Goal: Use online tool/utility: Utilize a website feature to perform a specific function

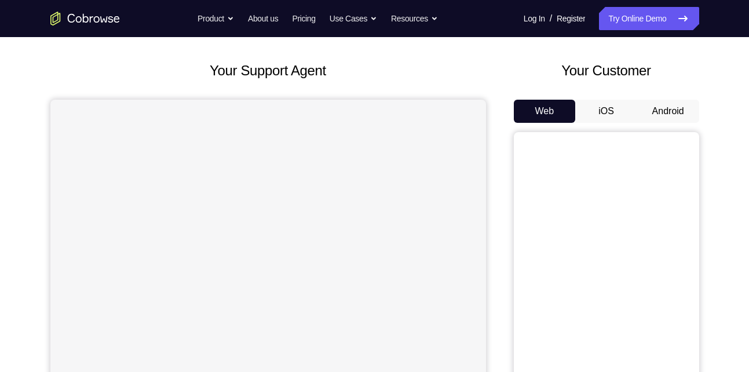
scroll to position [52, 0]
click at [650, 114] on button "Android" at bounding box center [668, 110] width 62 height 23
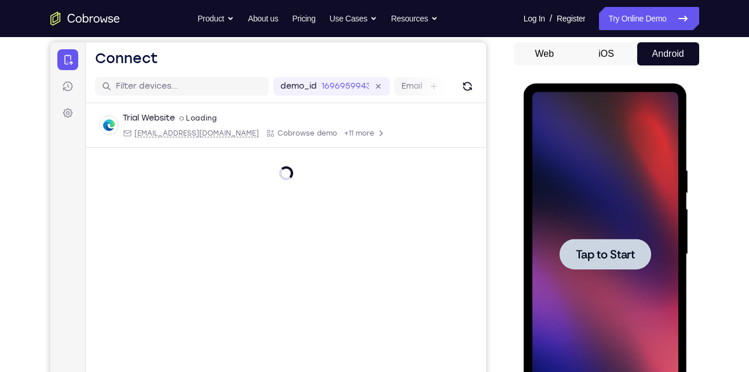
scroll to position [0, 0]
click at [609, 56] on button "iOS" at bounding box center [606, 53] width 62 height 23
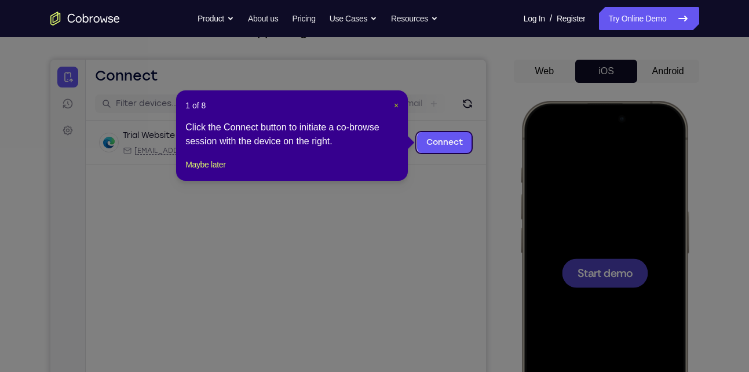
click at [395, 104] on span "×" at bounding box center [396, 105] width 5 height 9
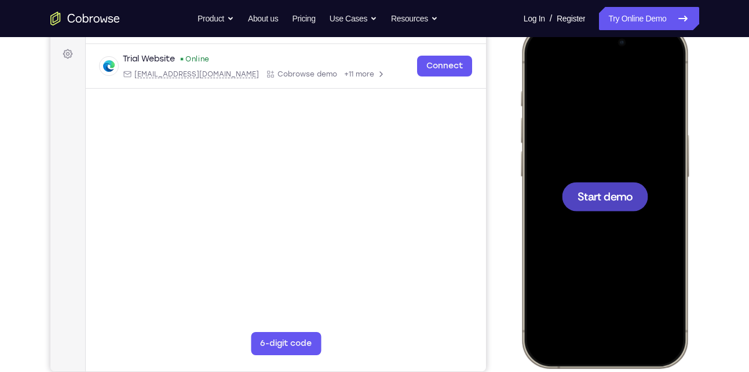
scroll to position [170, 0]
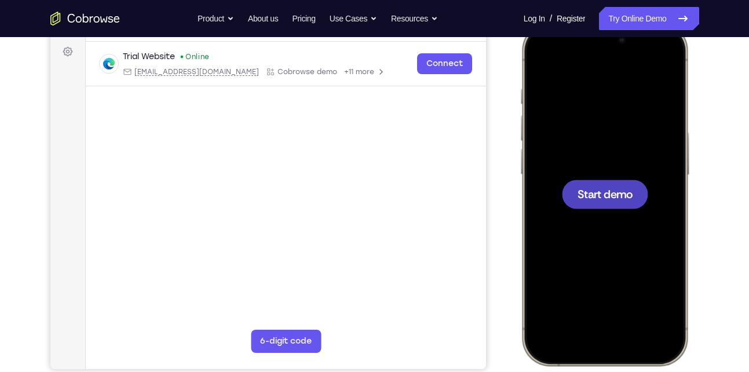
click at [618, 231] on div at bounding box center [604, 193] width 152 height 331
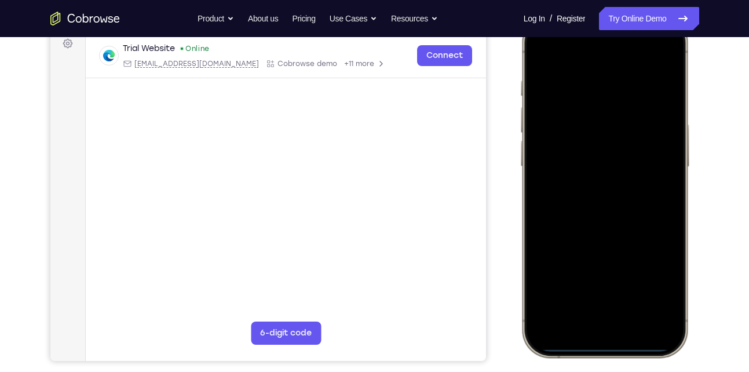
scroll to position [212, 0]
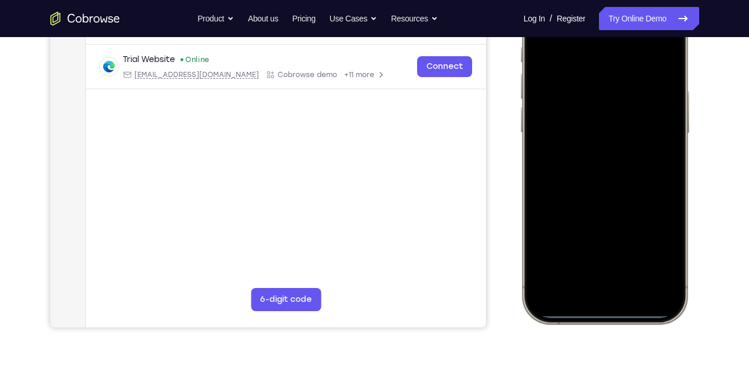
drag, startPoint x: 617, startPoint y: 312, endPoint x: 575, endPoint y: 241, distance: 82.3
click at [575, 241] on div at bounding box center [604, 152] width 152 height 331
drag, startPoint x: 602, startPoint y: 311, endPoint x: 571, endPoint y: 206, distance: 109.1
click at [571, 206] on div at bounding box center [604, 152] width 152 height 331
drag, startPoint x: 606, startPoint y: 308, endPoint x: 561, endPoint y: 148, distance: 166.2
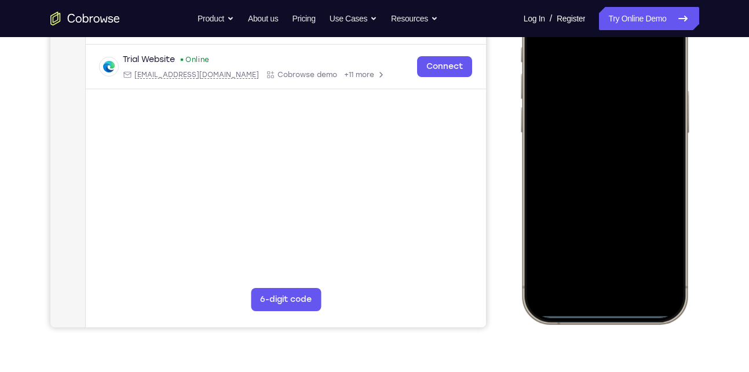
click at [561, 148] on div at bounding box center [604, 152] width 152 height 331
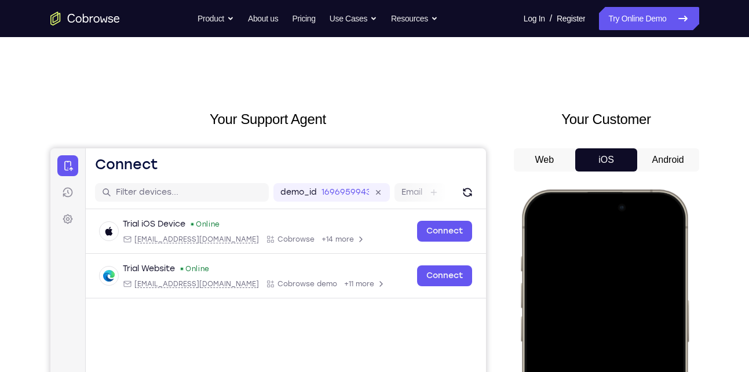
scroll to position [0, 0]
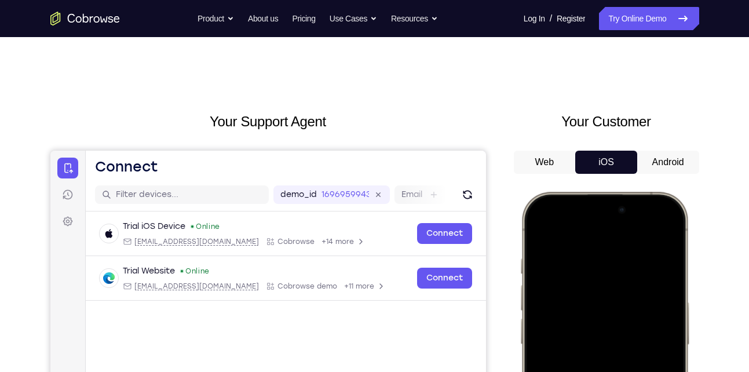
click at [669, 157] on button "Android" at bounding box center [668, 162] width 62 height 23
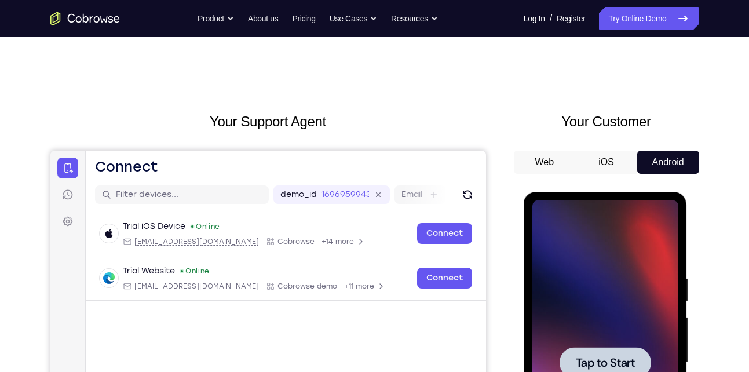
click at [643, 257] on div at bounding box center [606, 363] width 146 height 325
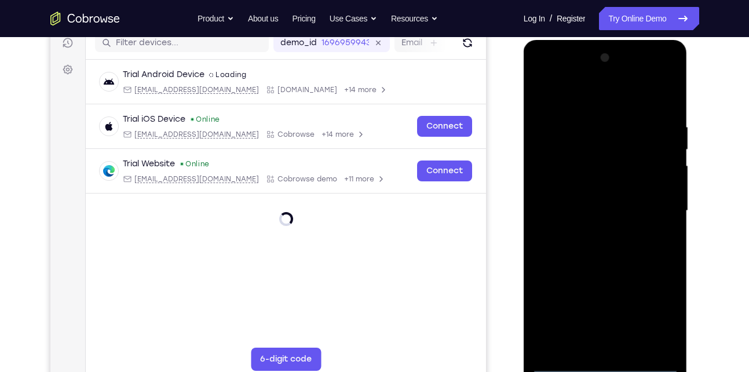
scroll to position [187, 0]
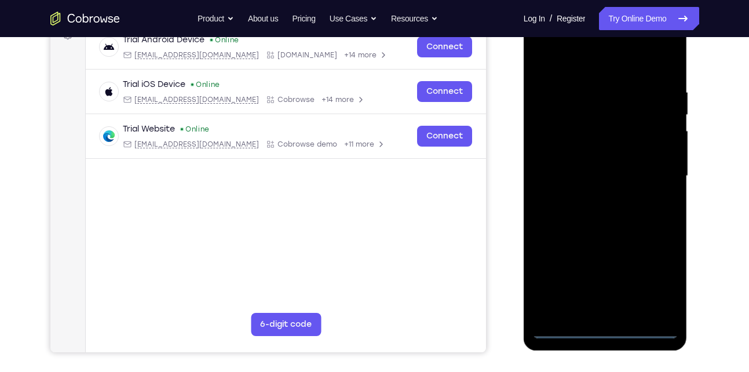
click at [606, 327] on div at bounding box center [606, 176] width 146 height 325
click at [658, 276] on div at bounding box center [606, 176] width 146 height 325
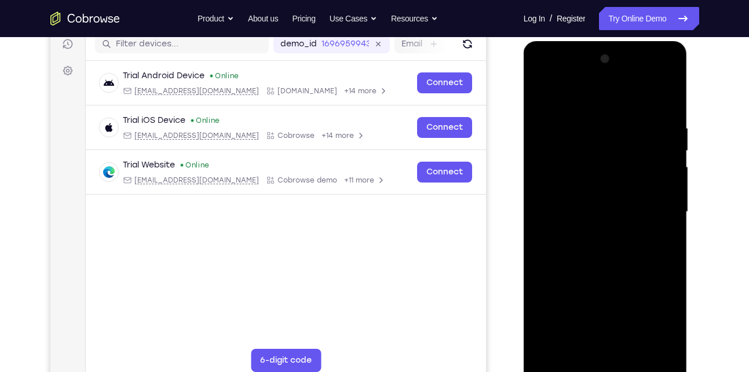
scroll to position [150, 0]
click at [584, 104] on div at bounding box center [606, 212] width 146 height 325
click at [596, 148] on div at bounding box center [606, 212] width 146 height 325
click at [572, 190] on div at bounding box center [606, 212] width 146 height 325
click at [569, 254] on div at bounding box center [606, 212] width 146 height 325
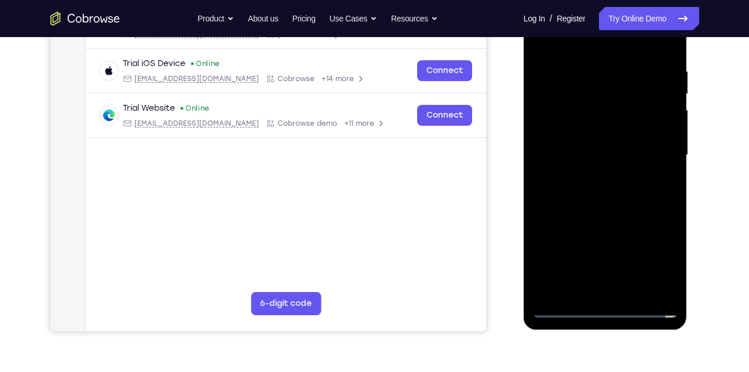
scroll to position [208, 0]
drag, startPoint x: 580, startPoint y: 275, endPoint x: 627, endPoint y: 266, distance: 47.7
click at [627, 266] on div at bounding box center [606, 154] width 146 height 325
drag, startPoint x: 577, startPoint y: 212, endPoint x: 612, endPoint y: 205, distance: 35.4
click at [612, 205] on div at bounding box center [606, 154] width 146 height 325
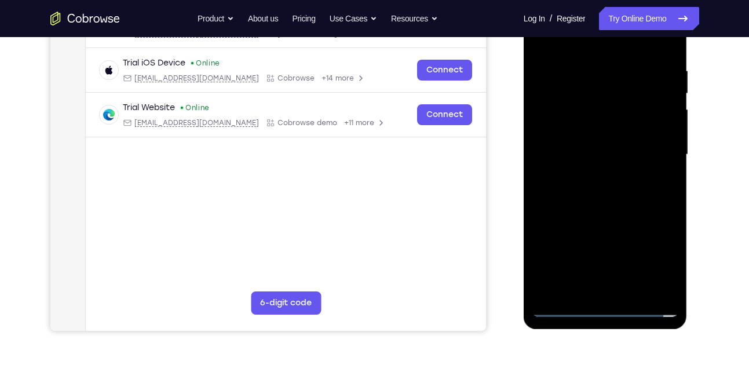
drag, startPoint x: 566, startPoint y: 257, endPoint x: 555, endPoint y: 172, distance: 86.5
click at [555, 172] on div at bounding box center [606, 154] width 146 height 325
drag, startPoint x: 576, startPoint y: 220, endPoint x: 567, endPoint y: 150, distance: 71.2
click at [567, 150] on div at bounding box center [606, 154] width 146 height 325
drag, startPoint x: 570, startPoint y: 249, endPoint x: 620, endPoint y: 253, distance: 50.0
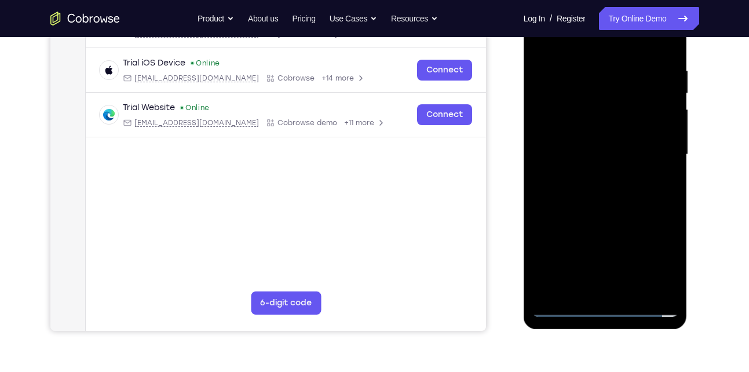
click at [620, 253] on div at bounding box center [606, 154] width 146 height 325
click at [595, 253] on div at bounding box center [606, 154] width 146 height 325
click at [598, 170] on div at bounding box center [606, 154] width 146 height 325
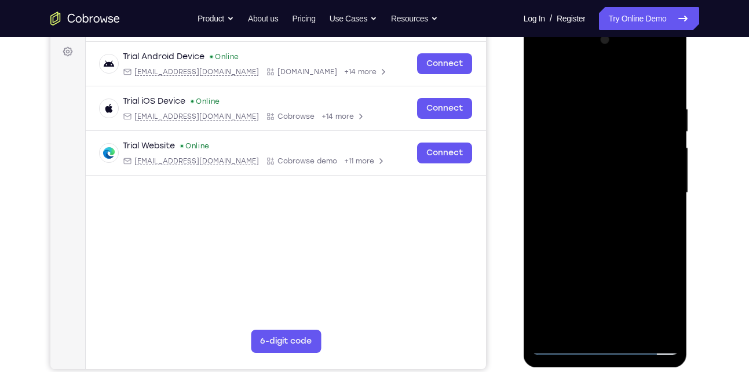
scroll to position [170, 0]
click at [657, 244] on div at bounding box center [606, 192] width 146 height 325
click at [569, 239] on div at bounding box center [606, 192] width 146 height 325
click at [575, 245] on div at bounding box center [606, 192] width 146 height 325
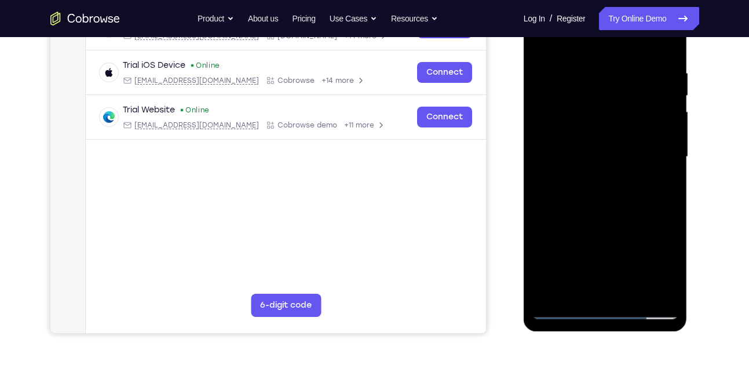
scroll to position [246, 0]
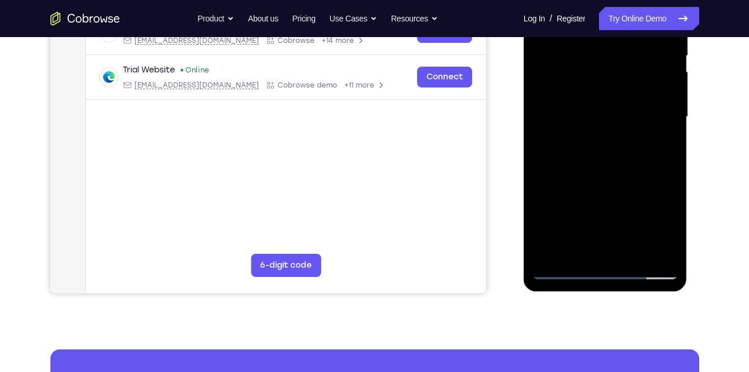
drag, startPoint x: 629, startPoint y: 137, endPoint x: 631, endPoint y: 178, distance: 40.6
click at [631, 178] on div at bounding box center [606, 117] width 146 height 325
drag, startPoint x: 621, startPoint y: 230, endPoint x: 641, endPoint y: 125, distance: 107.3
click at [641, 125] on div at bounding box center [606, 117] width 146 height 325
click at [630, 199] on div at bounding box center [606, 117] width 146 height 325
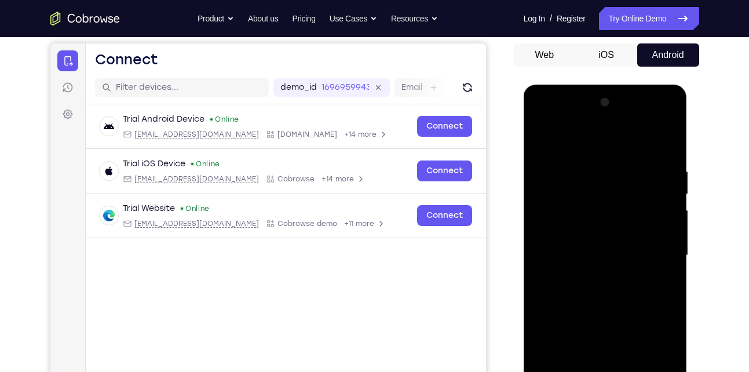
scroll to position [102, 0]
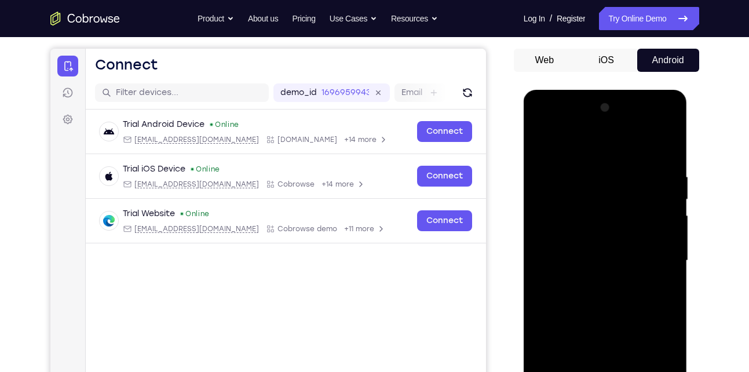
click at [653, 137] on div at bounding box center [606, 261] width 146 height 325
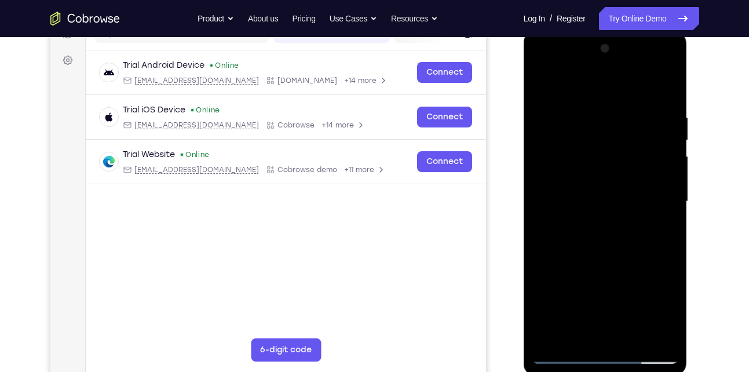
scroll to position [164, 0]
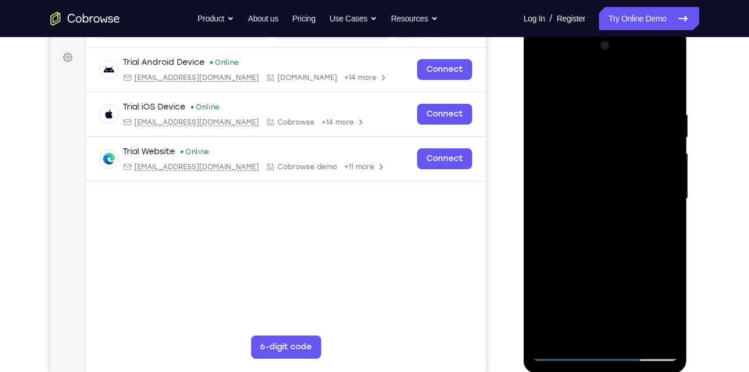
click at [609, 210] on div at bounding box center [606, 199] width 146 height 325
click at [562, 252] on div at bounding box center [606, 199] width 146 height 325
click at [561, 252] on div at bounding box center [606, 199] width 146 height 325
click at [569, 251] on div at bounding box center [606, 199] width 146 height 325
click at [576, 250] on div at bounding box center [606, 199] width 146 height 325
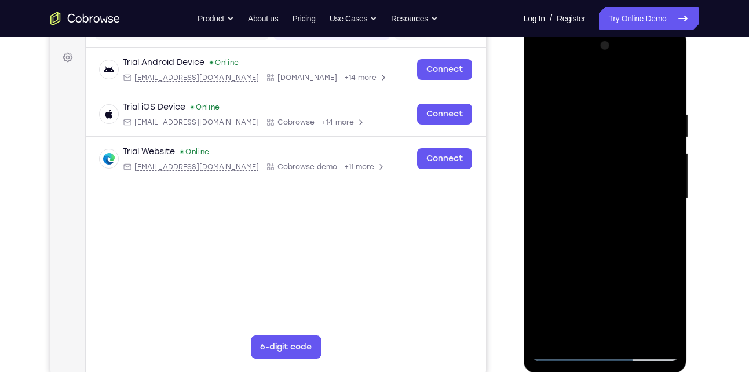
click at [596, 248] on div at bounding box center [606, 199] width 146 height 325
click at [596, 250] on div at bounding box center [606, 199] width 146 height 325
click at [604, 235] on div at bounding box center [606, 199] width 146 height 325
click at [609, 252] on div at bounding box center [606, 199] width 146 height 325
drag, startPoint x: 606, startPoint y: 234, endPoint x: 596, endPoint y: 247, distance: 17.0
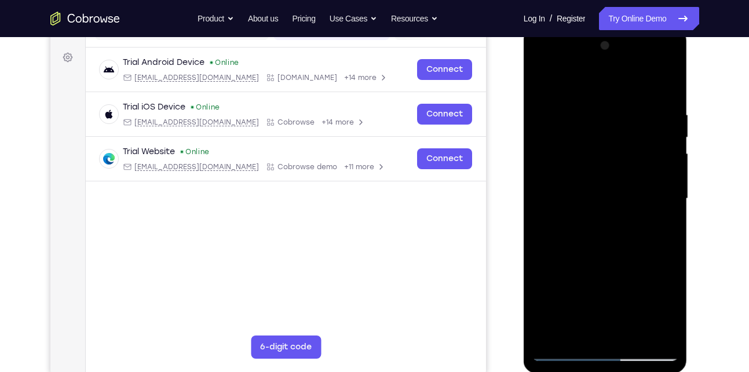
click at [596, 247] on div at bounding box center [606, 199] width 146 height 325
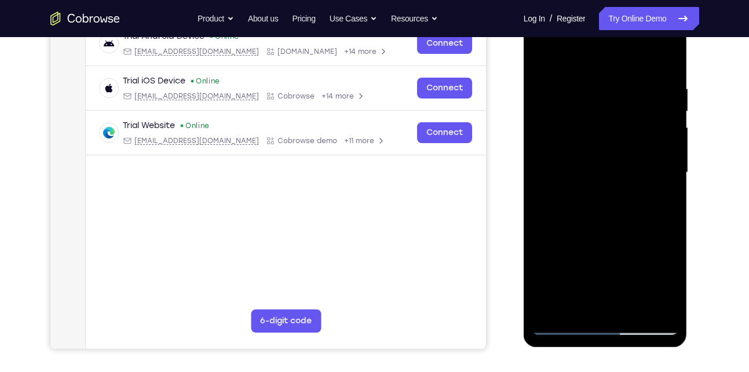
scroll to position [198, 0]
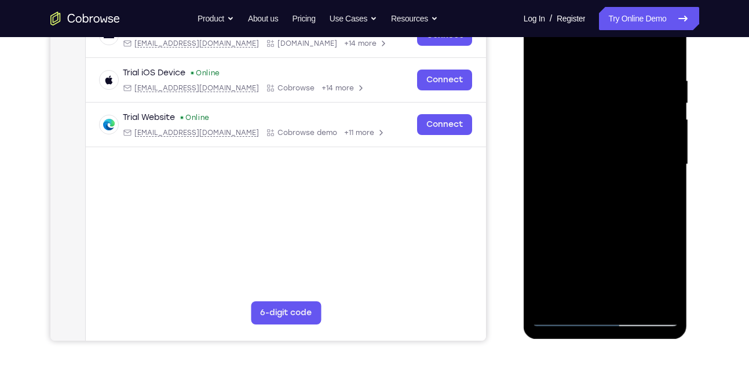
click at [615, 289] on div at bounding box center [606, 164] width 146 height 325
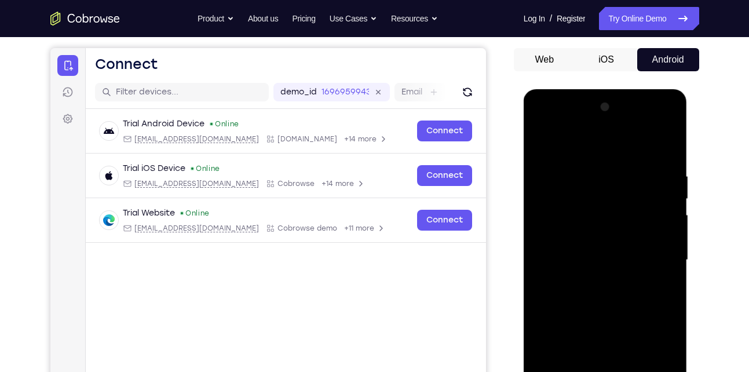
scroll to position [102, 0]
click at [607, 282] on div at bounding box center [606, 261] width 146 height 325
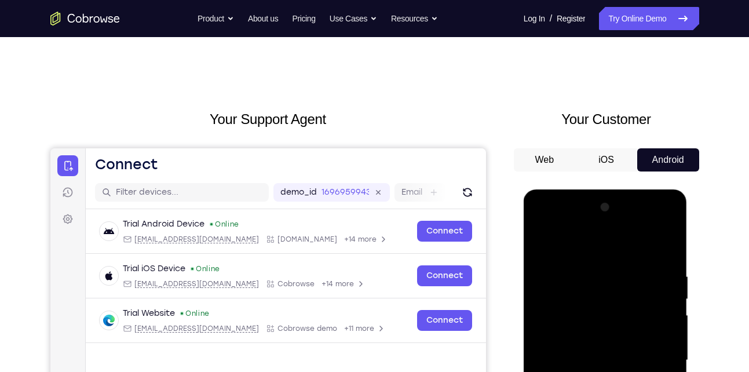
scroll to position [2, 0]
click at [669, 249] on div at bounding box center [606, 361] width 146 height 325
click at [576, 261] on div at bounding box center [606, 361] width 146 height 325
click at [569, 275] on div at bounding box center [606, 361] width 146 height 325
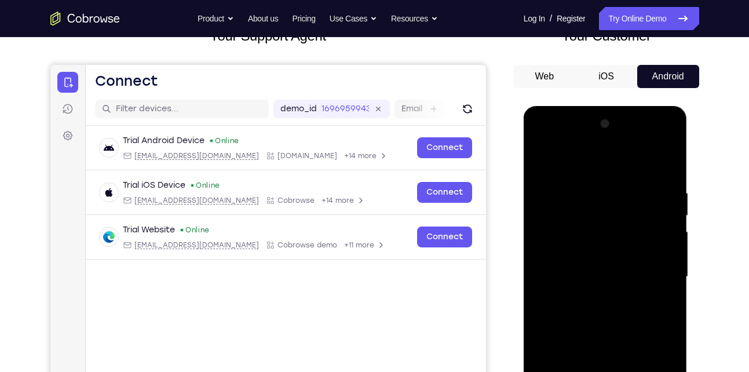
scroll to position [86, 0]
drag, startPoint x: 576, startPoint y: 304, endPoint x: 578, endPoint y: 258, distance: 45.8
click at [578, 258] on div at bounding box center [606, 276] width 146 height 325
drag, startPoint x: 584, startPoint y: 325, endPoint x: 586, endPoint y: 273, distance: 52.2
click at [586, 273] on div at bounding box center [606, 276] width 146 height 325
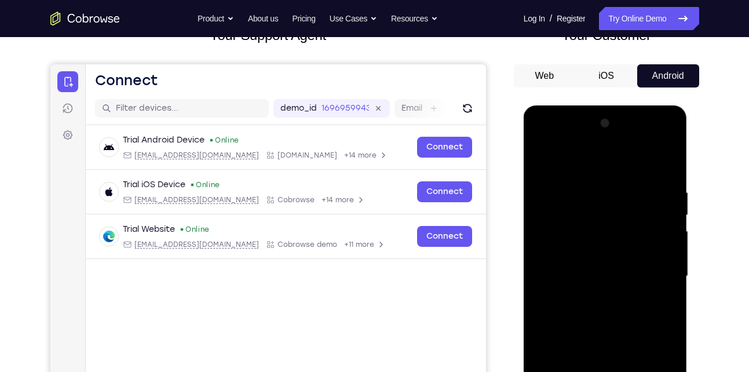
drag, startPoint x: 581, startPoint y: 296, endPoint x: 635, endPoint y: 296, distance: 53.3
click at [635, 296] on div at bounding box center [606, 276] width 146 height 325
drag, startPoint x: 584, startPoint y: 312, endPoint x: 585, endPoint y: 247, distance: 65.5
click at [585, 247] on div at bounding box center [606, 276] width 146 height 325
drag, startPoint x: 575, startPoint y: 330, endPoint x: 578, endPoint y: 285, distance: 45.3
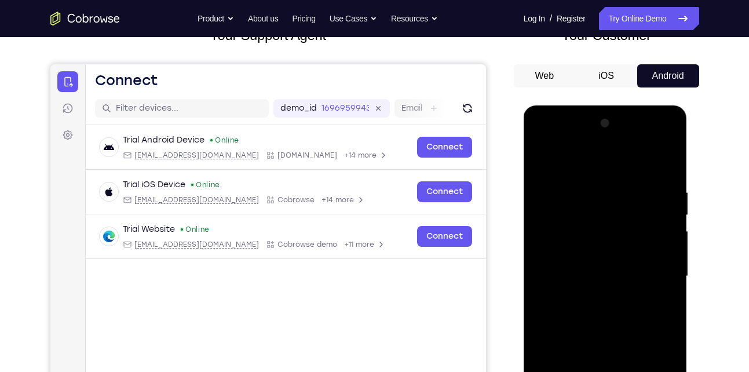
click at [578, 285] on div at bounding box center [606, 276] width 146 height 325
click at [580, 309] on div at bounding box center [606, 276] width 146 height 325
click at [602, 298] on div at bounding box center [606, 276] width 146 height 325
click at [656, 329] on div at bounding box center [606, 276] width 146 height 325
click at [548, 330] on div at bounding box center [606, 276] width 146 height 325
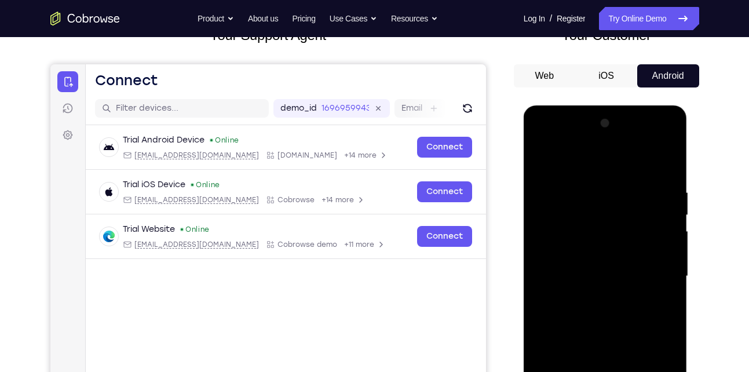
click at [565, 330] on div at bounding box center [606, 276] width 146 height 325
click at [573, 332] on div at bounding box center [606, 276] width 146 height 325
click at [573, 330] on div at bounding box center [606, 276] width 146 height 325
click at [577, 330] on div at bounding box center [606, 276] width 146 height 325
click at [580, 329] on div at bounding box center [606, 276] width 146 height 325
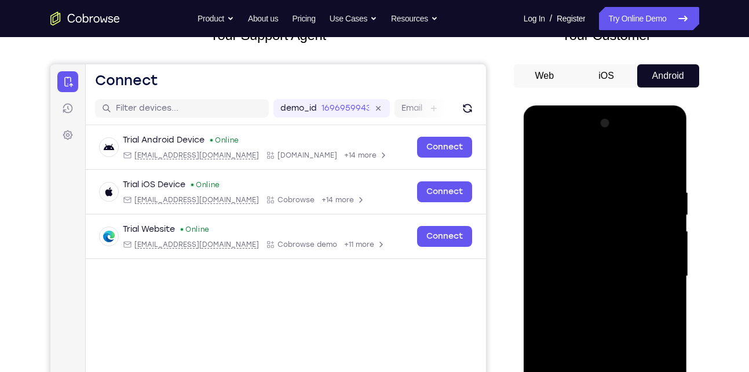
click at [582, 329] on div at bounding box center [606, 276] width 146 height 325
click at [585, 329] on div at bounding box center [606, 276] width 146 height 325
click at [589, 329] on div at bounding box center [606, 276] width 146 height 325
click at [592, 297] on div at bounding box center [606, 276] width 146 height 325
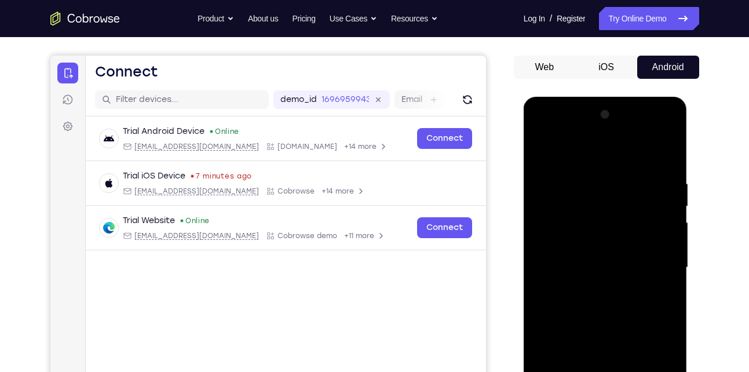
scroll to position [90, 0]
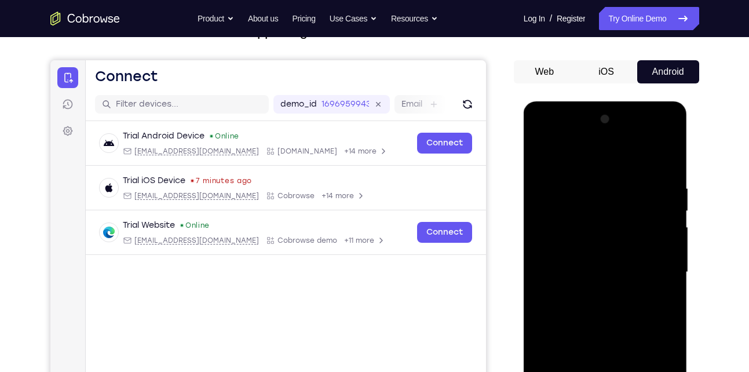
click at [610, 314] on div at bounding box center [606, 272] width 146 height 325
click at [602, 324] on div at bounding box center [606, 272] width 146 height 325
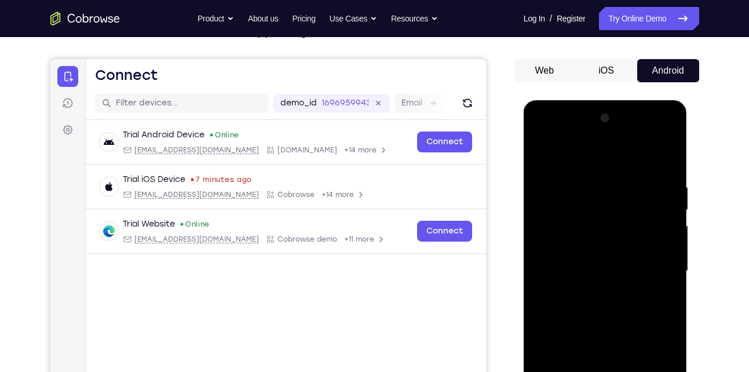
scroll to position [87, 0]
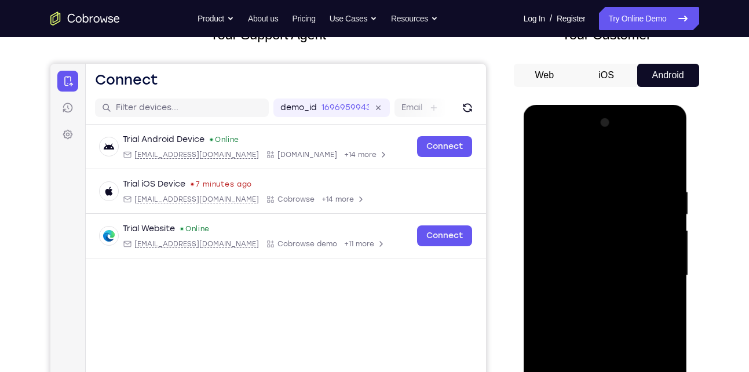
click at [620, 309] on div at bounding box center [606, 276] width 146 height 325
click at [611, 328] on div at bounding box center [606, 276] width 146 height 325
click at [622, 300] on div at bounding box center [606, 276] width 146 height 325
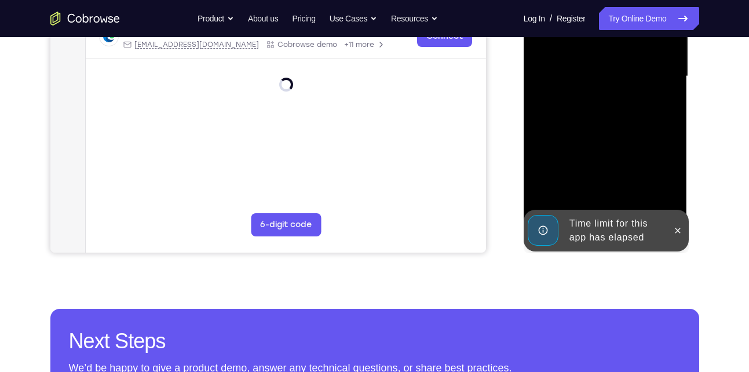
scroll to position [289, 0]
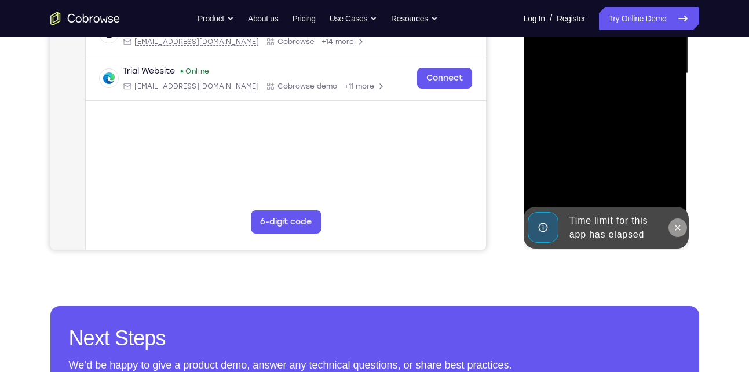
click at [680, 225] on icon at bounding box center [677, 227] width 9 height 9
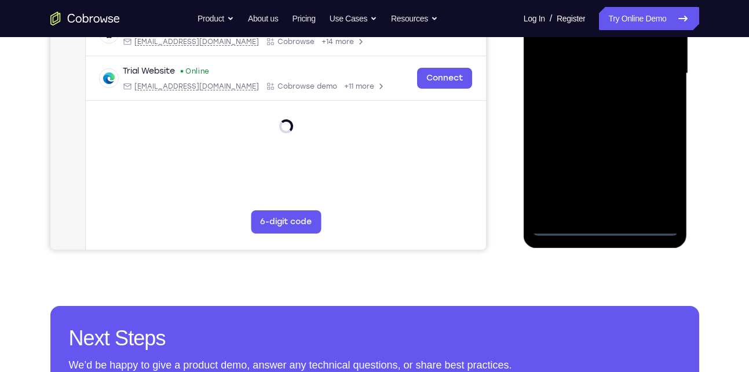
click at [609, 224] on div at bounding box center [606, 73] width 146 height 325
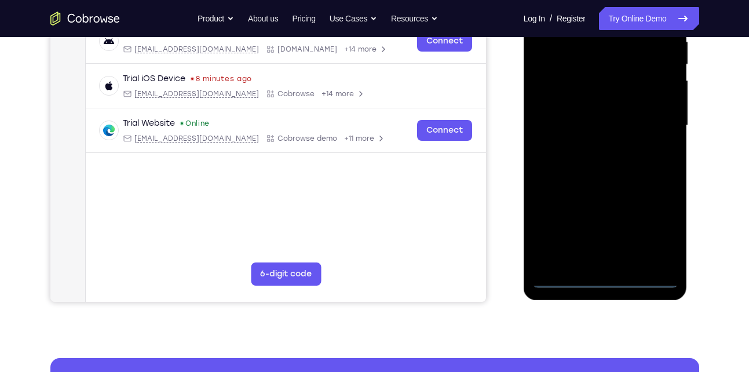
scroll to position [239, 0]
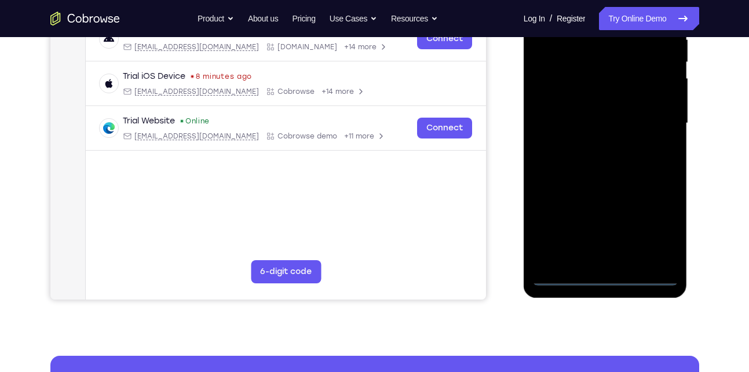
click at [653, 227] on div at bounding box center [606, 123] width 146 height 325
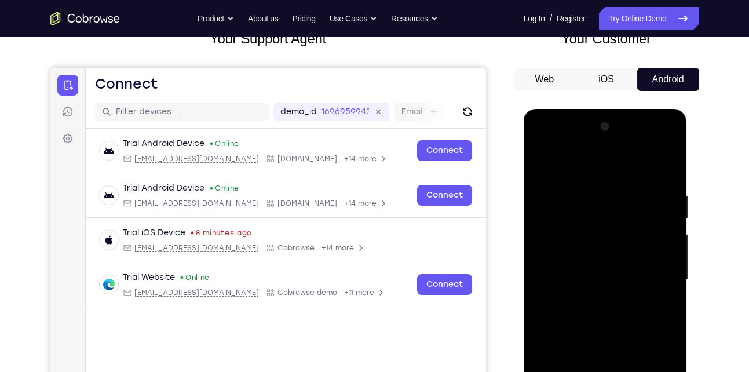
scroll to position [82, 0]
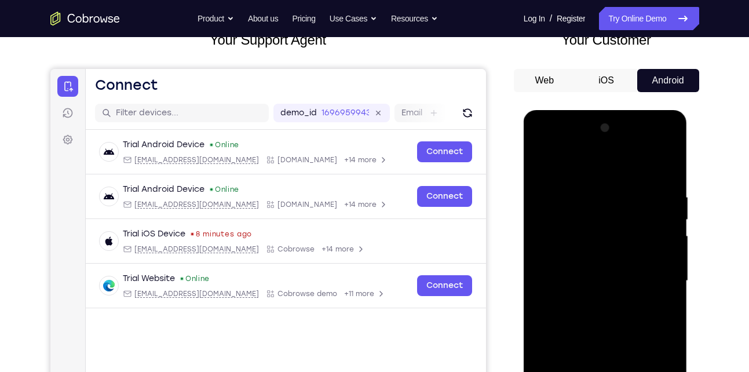
click at [589, 165] on div at bounding box center [606, 281] width 146 height 325
click at [573, 214] on div at bounding box center [606, 281] width 146 height 325
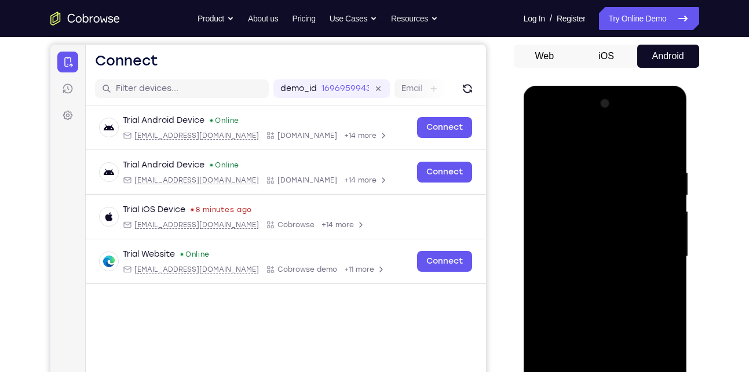
click at [541, 231] on div at bounding box center [606, 256] width 146 height 325
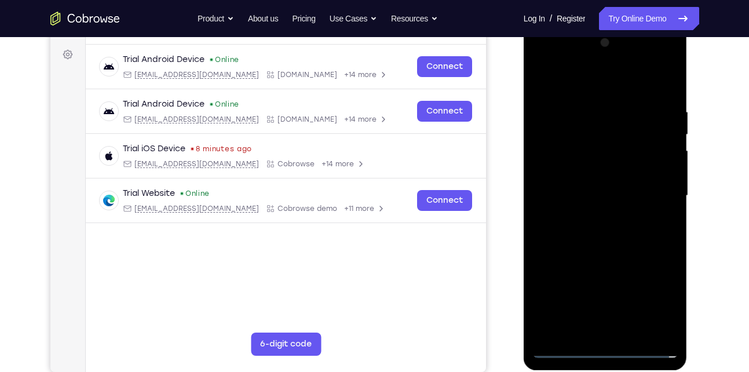
scroll to position [167, 0]
drag, startPoint x: 600, startPoint y: 247, endPoint x: 577, endPoint y: 246, distance: 23.2
click at [577, 246] on div at bounding box center [606, 195] width 146 height 325
drag, startPoint x: 577, startPoint y: 246, endPoint x: 586, endPoint y: 199, distance: 47.8
click at [586, 199] on div at bounding box center [606, 195] width 146 height 325
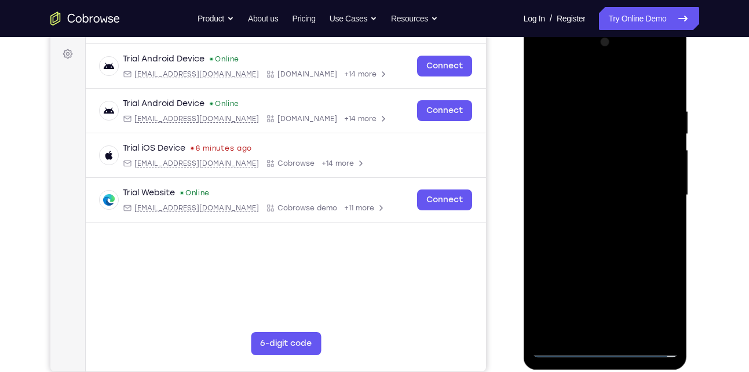
drag, startPoint x: 592, startPoint y: 271, endPoint x: 603, endPoint y: 197, distance: 74.9
click at [603, 197] on div at bounding box center [606, 195] width 146 height 325
drag, startPoint x: 585, startPoint y: 271, endPoint x: 586, endPoint y: 237, distance: 33.6
click at [586, 237] on div at bounding box center [606, 195] width 146 height 325
click at [593, 182] on div at bounding box center [606, 195] width 146 height 325
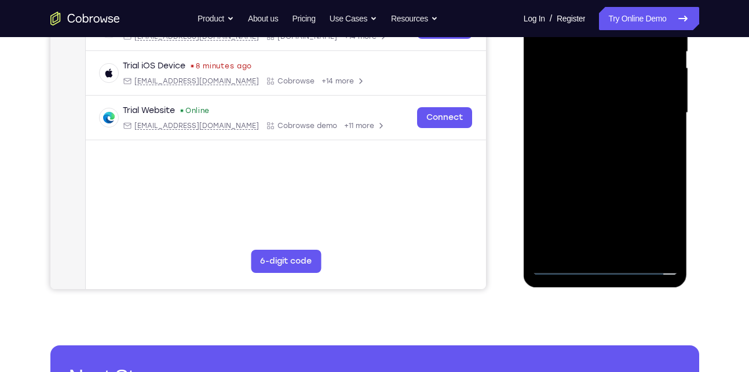
scroll to position [220, 0]
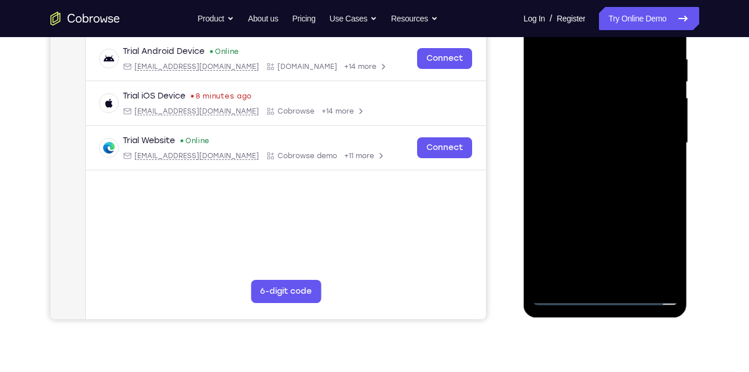
drag, startPoint x: 606, startPoint y: 259, endPoint x: 630, endPoint y: 259, distance: 24.3
click at [630, 259] on div at bounding box center [606, 143] width 146 height 325
drag, startPoint x: 584, startPoint y: 256, endPoint x: 590, endPoint y: 223, distance: 33.5
click at [590, 223] on div at bounding box center [606, 143] width 146 height 325
click at [593, 156] on div at bounding box center [606, 143] width 146 height 325
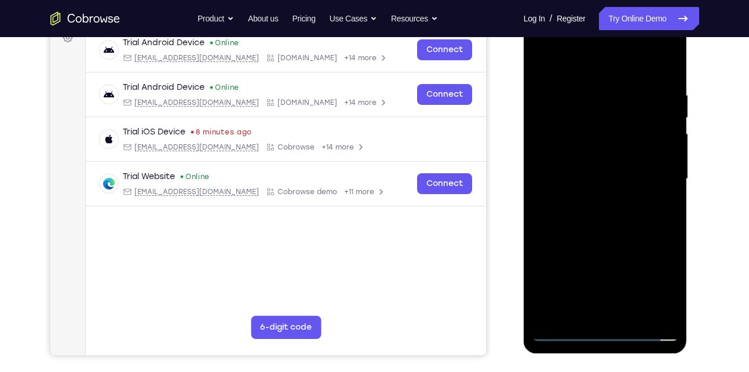
scroll to position [180, 0]
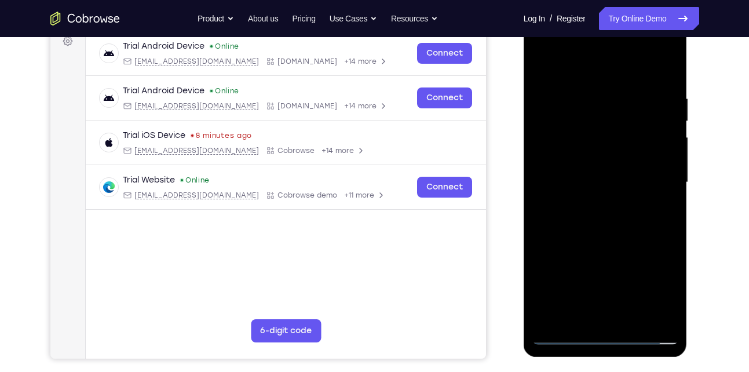
click at [602, 202] on div at bounding box center [606, 182] width 146 height 325
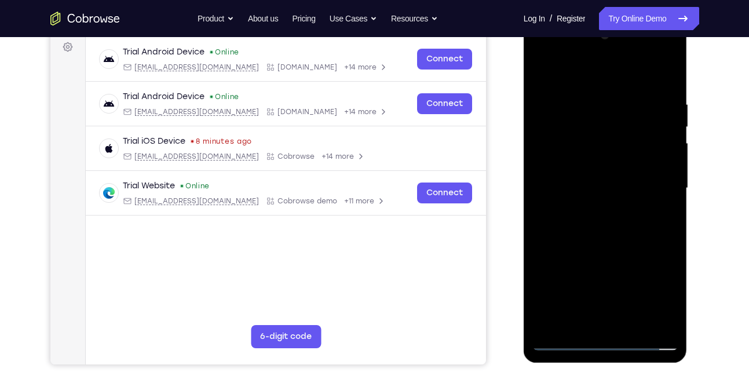
scroll to position [173, 0]
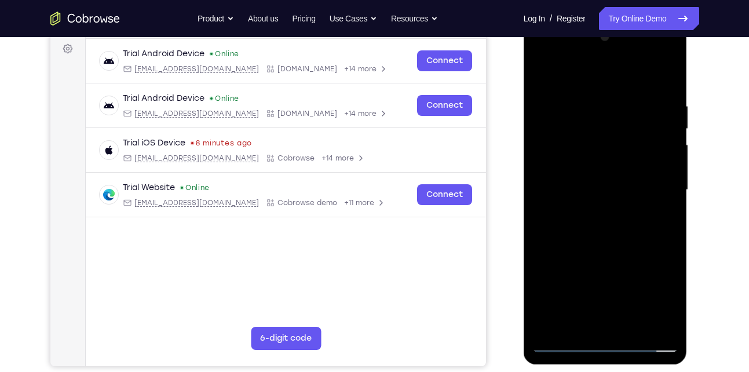
click at [660, 243] on div at bounding box center [606, 190] width 146 height 325
click at [542, 239] on div at bounding box center [606, 190] width 146 height 325
click at [562, 244] on div at bounding box center [606, 190] width 146 height 325
click at [564, 243] on div at bounding box center [606, 190] width 146 height 325
click at [562, 243] on div at bounding box center [606, 190] width 146 height 325
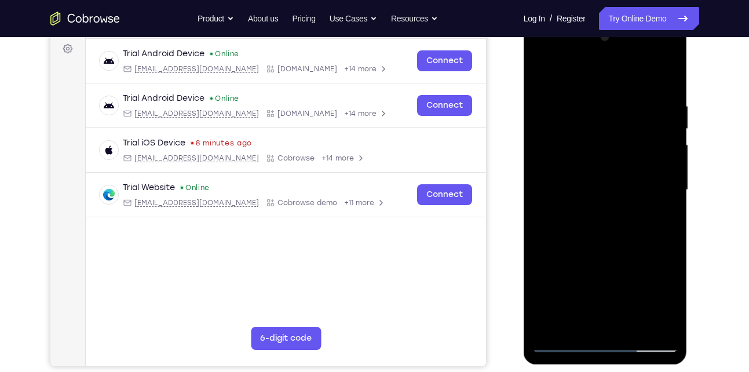
click at [609, 232] on div at bounding box center [606, 190] width 146 height 325
click at [588, 232] on div at bounding box center [606, 190] width 146 height 325
click at [571, 244] on div at bounding box center [606, 190] width 146 height 325
click at [573, 243] on div at bounding box center [606, 190] width 146 height 325
click at [574, 243] on div at bounding box center [606, 190] width 146 height 325
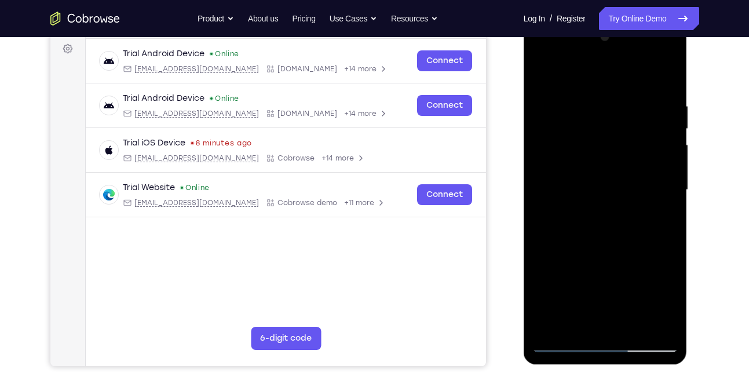
click at [575, 244] on div at bounding box center [606, 190] width 146 height 325
click at [577, 243] on div at bounding box center [606, 190] width 146 height 325
click at [580, 243] on div at bounding box center [606, 190] width 146 height 325
click at [583, 243] on div at bounding box center [606, 190] width 146 height 325
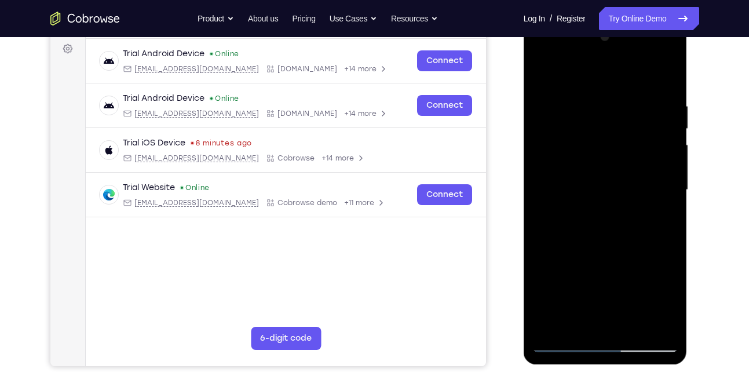
click at [582, 243] on div at bounding box center [606, 190] width 146 height 325
click at [595, 231] on div at bounding box center [606, 190] width 146 height 325
click at [586, 244] on div at bounding box center [606, 190] width 146 height 325
click at [587, 244] on div at bounding box center [606, 190] width 146 height 325
click at [600, 237] on div at bounding box center [606, 190] width 146 height 325
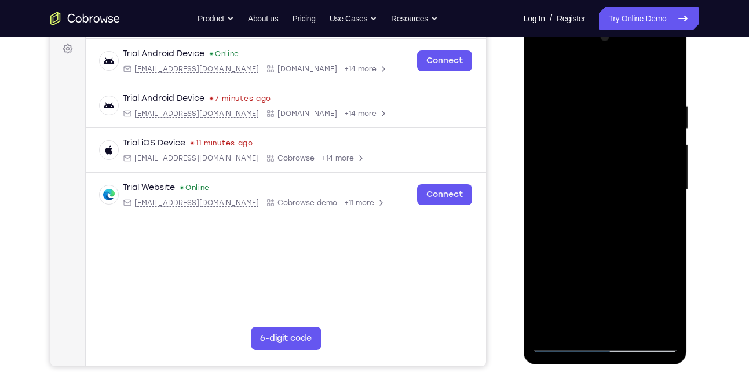
click at [591, 243] on div at bounding box center [606, 190] width 146 height 325
click at [593, 243] on div at bounding box center [606, 190] width 146 height 325
click at [595, 242] on div at bounding box center [606, 190] width 146 height 325
click at [599, 243] on div at bounding box center [606, 190] width 146 height 325
click at [610, 241] on div at bounding box center [606, 190] width 146 height 325
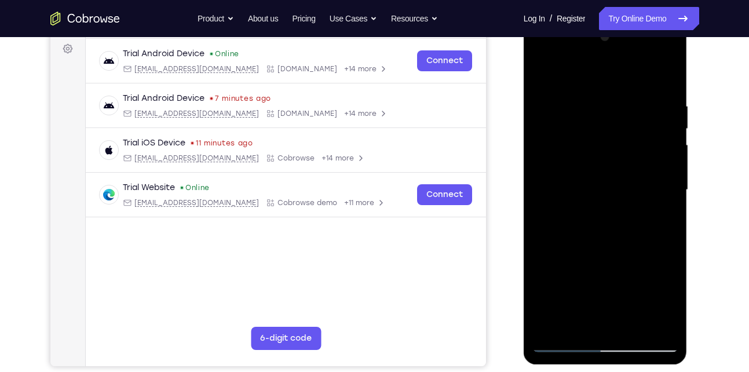
click at [604, 243] on div at bounding box center [606, 190] width 146 height 325
click at [612, 237] on div at bounding box center [606, 190] width 146 height 325
click at [601, 208] on div at bounding box center [606, 190] width 146 height 325
click at [602, 207] on div at bounding box center [606, 190] width 146 height 325
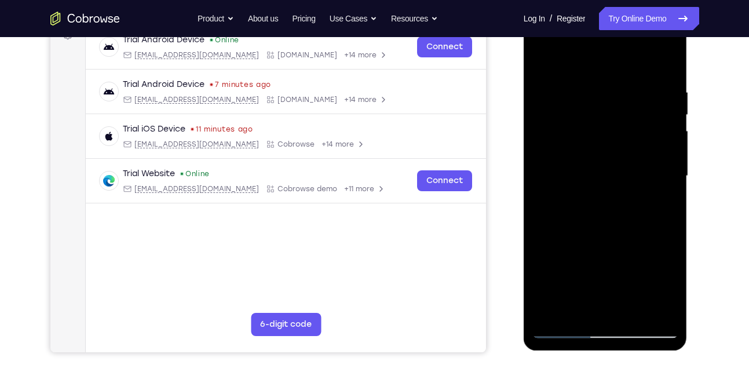
scroll to position [185, 0]
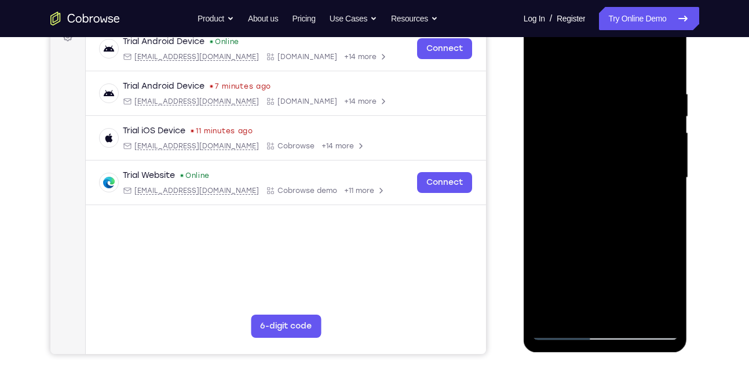
click at [602, 196] on div at bounding box center [606, 178] width 146 height 325
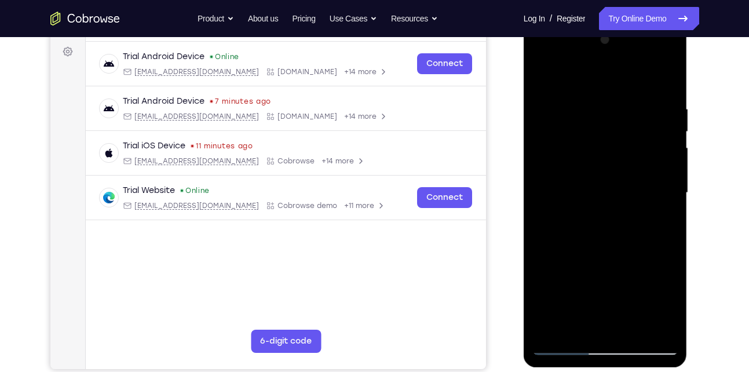
drag, startPoint x: 611, startPoint y: 253, endPoint x: 599, endPoint y: 177, distance: 76.9
click at [599, 177] on div at bounding box center [606, 193] width 146 height 325
drag, startPoint x: 593, startPoint y: 231, endPoint x: 586, endPoint y: 168, distance: 63.6
click at [586, 168] on div at bounding box center [606, 193] width 146 height 325
drag, startPoint x: 596, startPoint y: 250, endPoint x: 596, endPoint y: 223, distance: 27.2
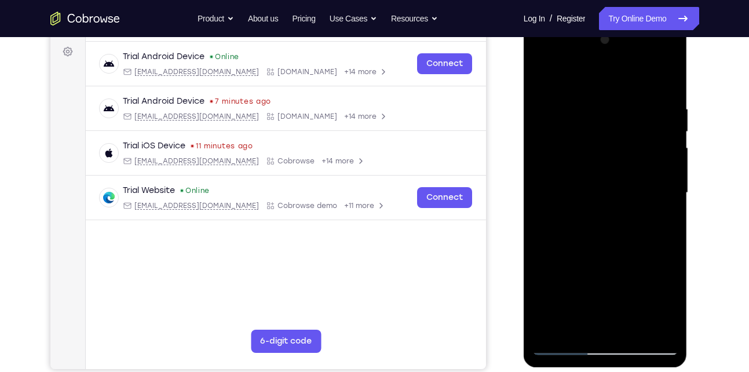
click at [596, 223] on div at bounding box center [606, 193] width 146 height 325
drag, startPoint x: 591, startPoint y: 241, endPoint x: 604, endPoint y: 241, distance: 13.3
click at [604, 241] on div at bounding box center [606, 193] width 146 height 325
click at [578, 249] on div at bounding box center [606, 193] width 146 height 325
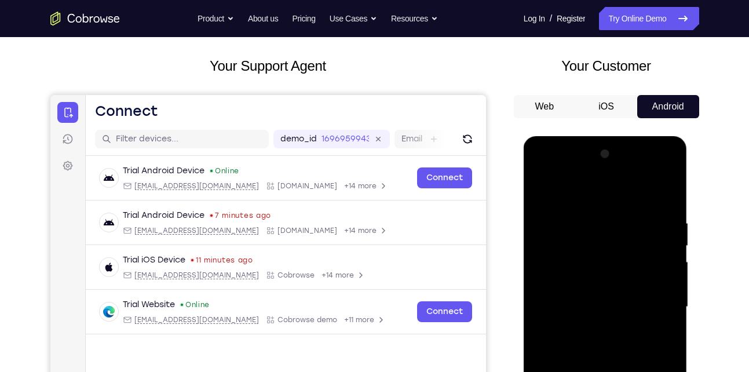
scroll to position [49, 0]
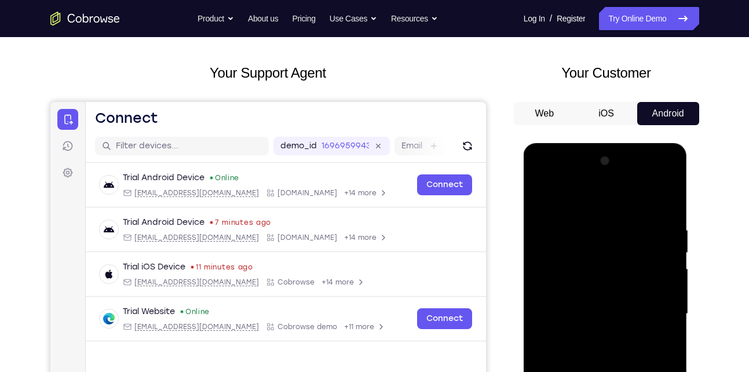
click at [653, 192] on div at bounding box center [606, 314] width 146 height 325
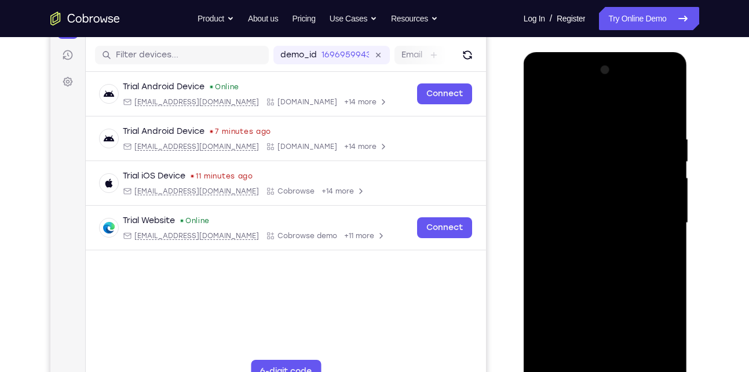
scroll to position [144, 0]
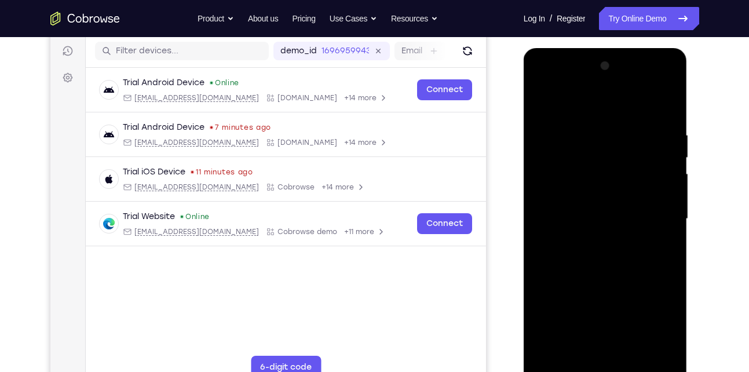
click at [603, 239] on div at bounding box center [606, 219] width 146 height 325
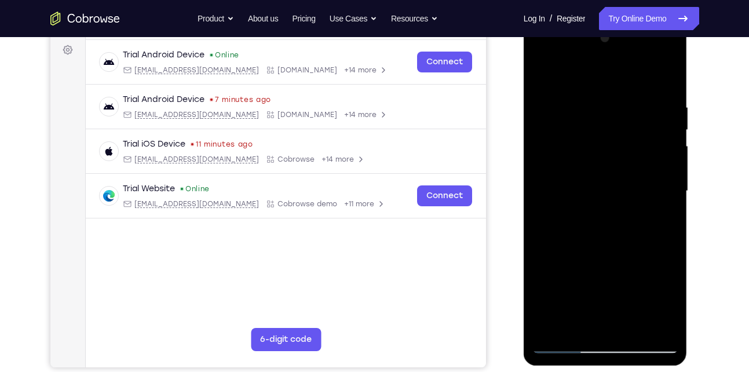
scroll to position [172, 0]
click at [554, 240] on div at bounding box center [606, 190] width 146 height 325
click at [556, 245] on div at bounding box center [606, 190] width 146 height 325
click at [559, 244] on div at bounding box center [606, 190] width 146 height 325
click at [561, 243] on div at bounding box center [606, 190] width 146 height 325
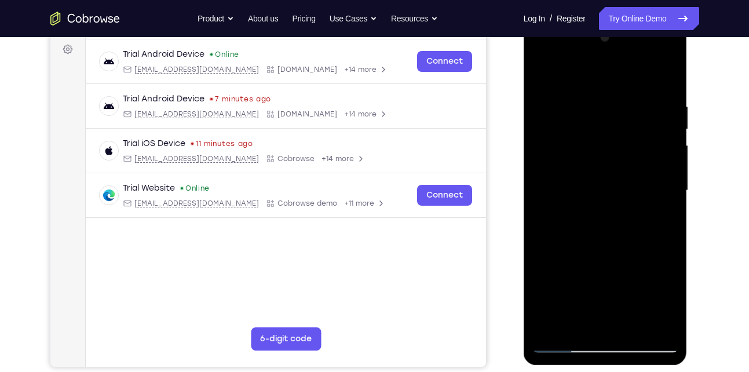
click at [564, 239] on div at bounding box center [606, 190] width 146 height 325
click at [565, 244] on div at bounding box center [606, 190] width 146 height 325
click at [568, 243] on div at bounding box center [606, 190] width 146 height 325
click at [571, 245] on div at bounding box center [606, 190] width 146 height 325
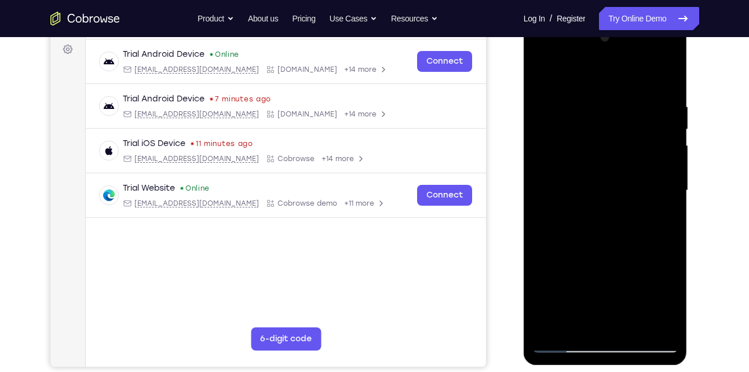
click at [570, 245] on div at bounding box center [606, 190] width 146 height 325
click at [605, 209] on div at bounding box center [606, 190] width 146 height 325
click at [603, 235] on div at bounding box center [606, 190] width 146 height 325
click at [575, 244] on div at bounding box center [606, 190] width 146 height 325
click at [577, 243] on div at bounding box center [606, 190] width 146 height 325
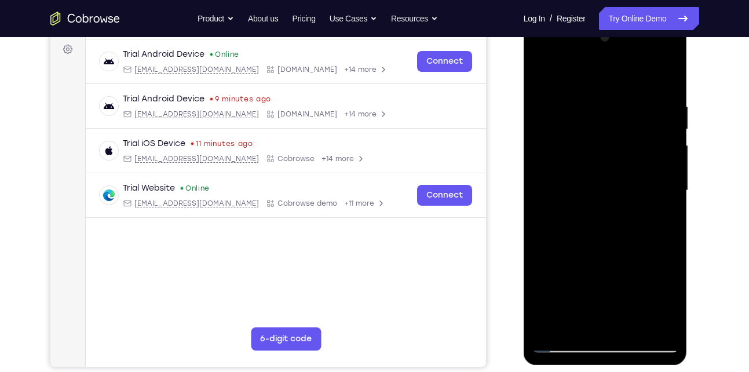
click at [580, 243] on div at bounding box center [606, 190] width 146 height 325
click at [581, 243] on div at bounding box center [606, 190] width 146 height 325
click at [583, 244] on div at bounding box center [606, 190] width 146 height 325
click at [588, 243] on div at bounding box center [606, 190] width 146 height 325
click at [591, 243] on div at bounding box center [606, 190] width 146 height 325
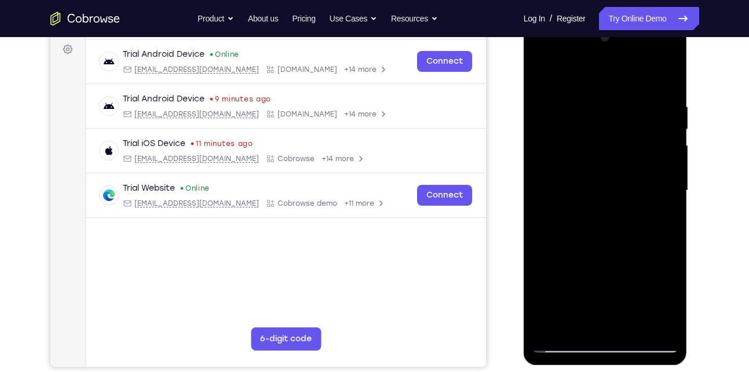
click at [594, 244] on div at bounding box center [606, 190] width 146 height 325
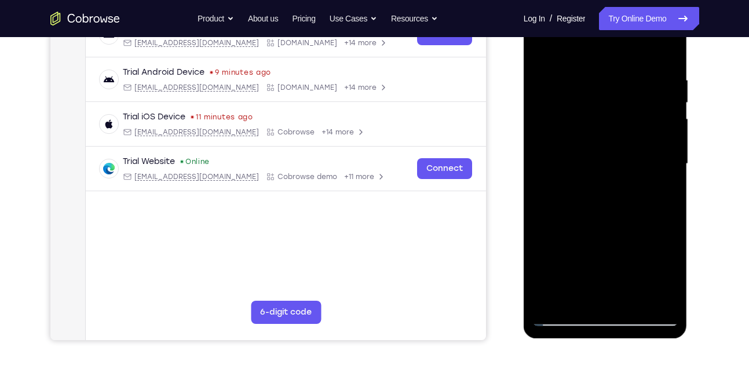
scroll to position [203, 0]
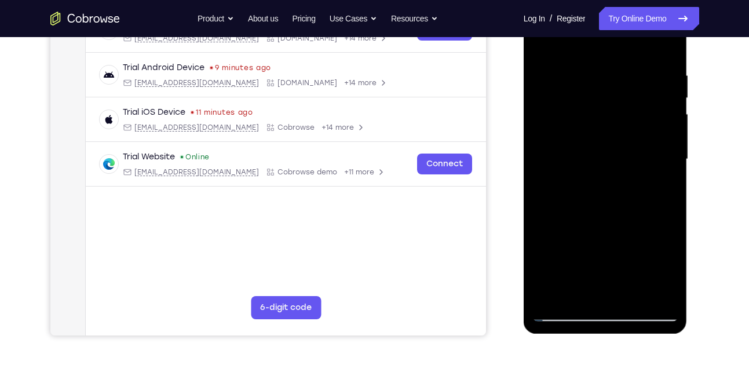
click at [608, 209] on div at bounding box center [606, 159] width 146 height 325
click at [602, 213] on div at bounding box center [606, 159] width 146 height 325
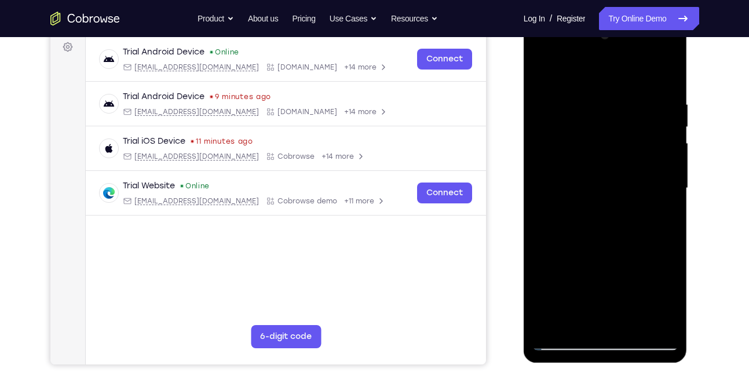
scroll to position [174, 0]
click at [604, 241] on div at bounding box center [606, 189] width 146 height 325
click at [608, 241] on div at bounding box center [606, 189] width 146 height 325
click at [604, 241] on div at bounding box center [606, 189] width 146 height 325
click at [607, 241] on div at bounding box center [606, 189] width 146 height 325
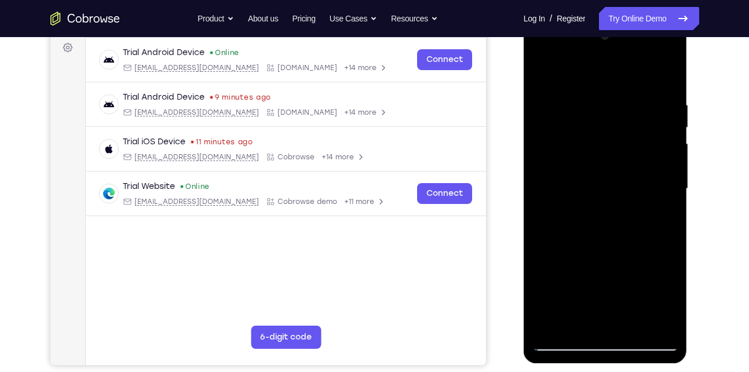
click at [614, 240] on div at bounding box center [606, 189] width 146 height 325
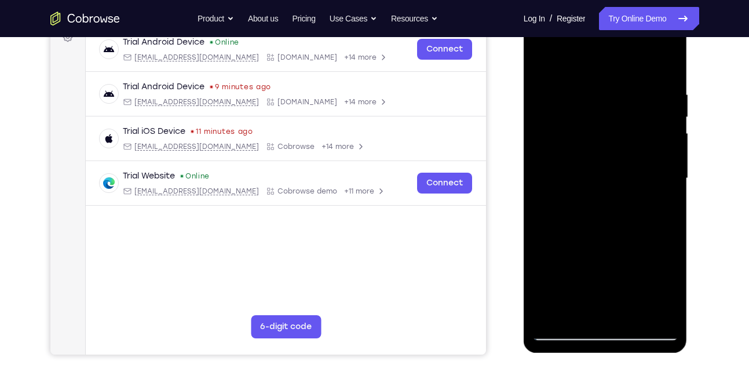
drag, startPoint x: 596, startPoint y: 238, endPoint x: 589, endPoint y: 207, distance: 32.1
click at [589, 207] on div at bounding box center [606, 178] width 146 height 325
drag, startPoint x: 603, startPoint y: 240, endPoint x: 596, endPoint y: 190, distance: 50.4
click at [596, 190] on div at bounding box center [606, 178] width 146 height 325
drag, startPoint x: 596, startPoint y: 190, endPoint x: 576, endPoint y: 137, distance: 56.8
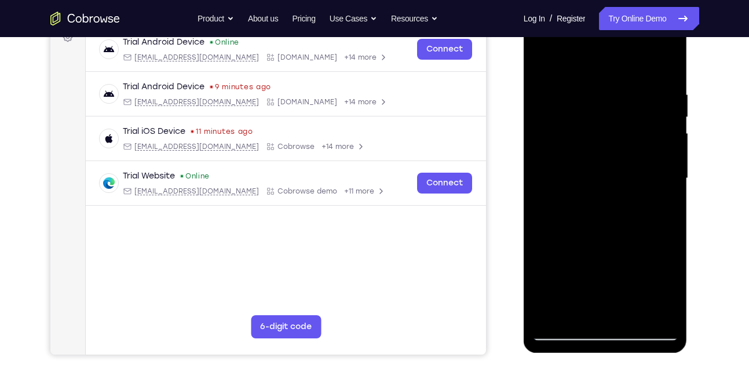
click at [576, 137] on div at bounding box center [606, 178] width 146 height 325
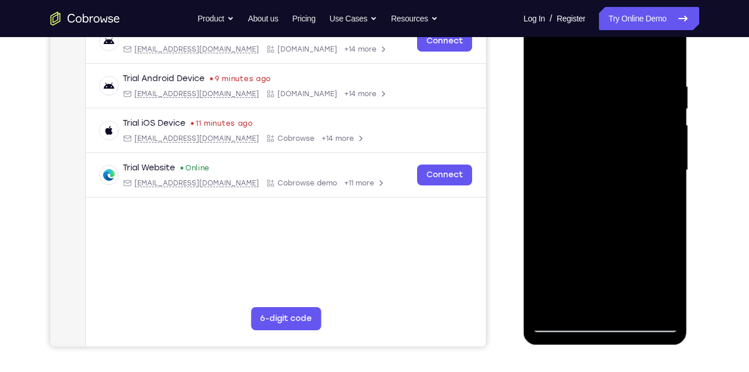
scroll to position [195, 0]
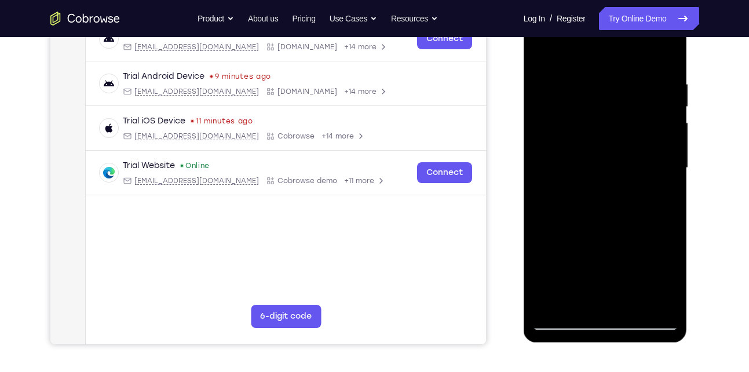
click at [620, 231] on div at bounding box center [606, 168] width 146 height 325
click at [599, 183] on div at bounding box center [606, 168] width 146 height 325
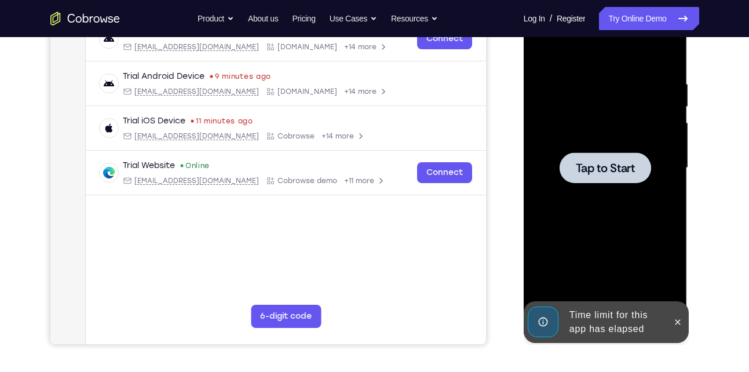
click at [588, 210] on div at bounding box center [606, 168] width 146 height 325
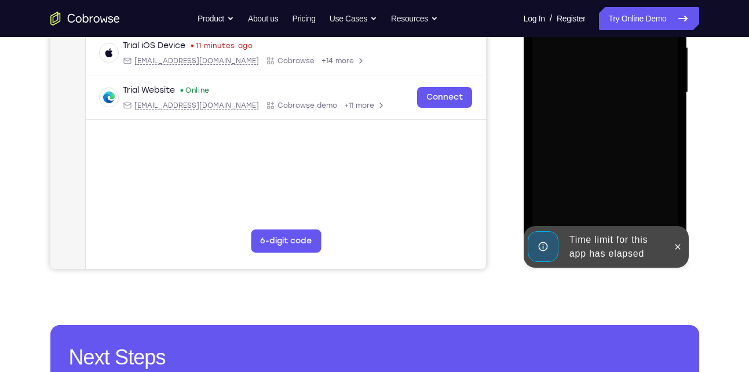
scroll to position [269, 0]
click at [675, 243] on icon at bounding box center [677, 247] width 9 height 9
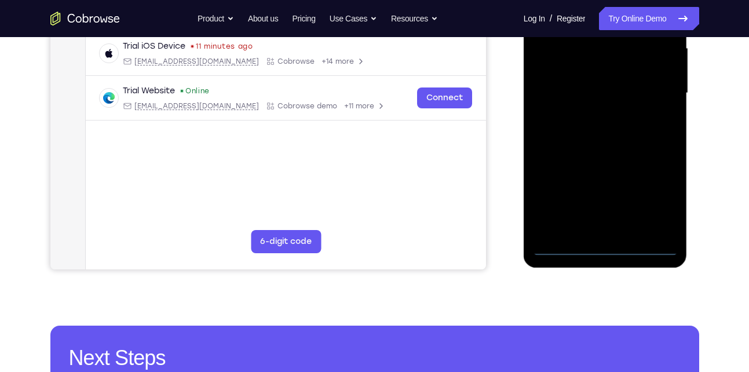
click at [607, 247] on div at bounding box center [606, 93] width 146 height 325
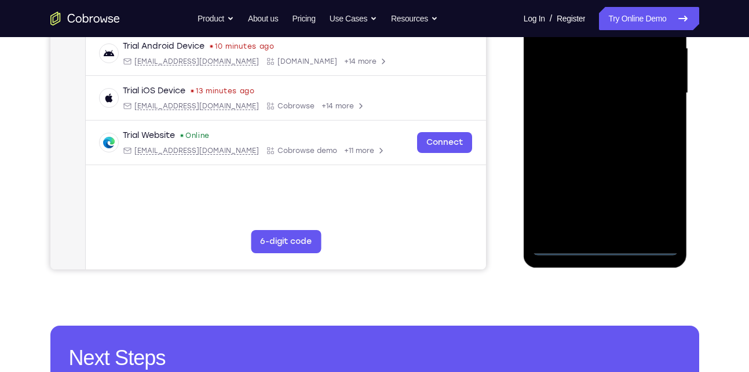
click at [654, 202] on div at bounding box center [606, 93] width 146 height 325
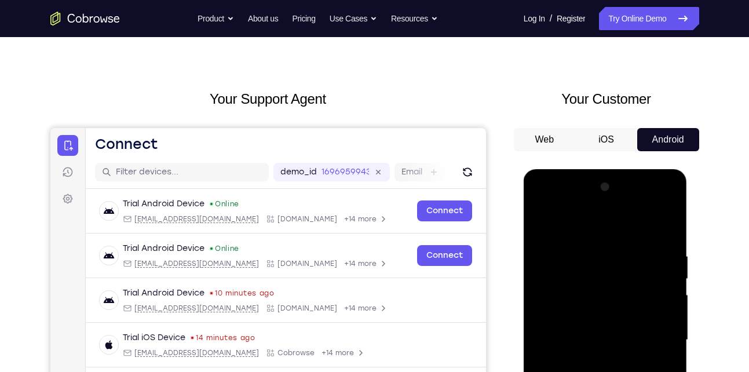
scroll to position [22, 0]
click at [571, 225] on div at bounding box center [606, 340] width 146 height 325
click at [574, 222] on div at bounding box center [606, 340] width 146 height 325
click at [574, 231] on div at bounding box center [606, 340] width 146 height 325
click at [557, 205] on div at bounding box center [606, 340] width 146 height 325
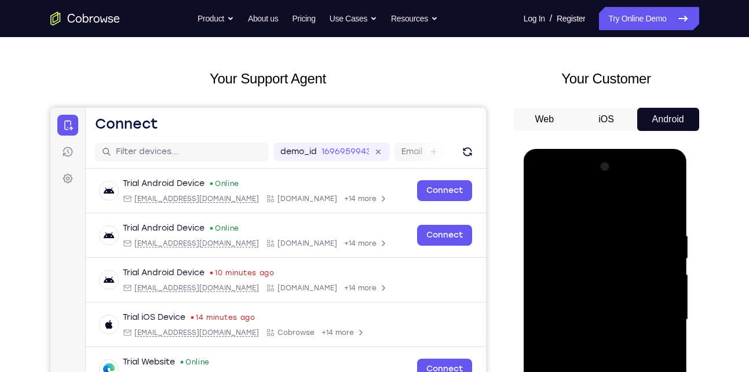
scroll to position [44, 0]
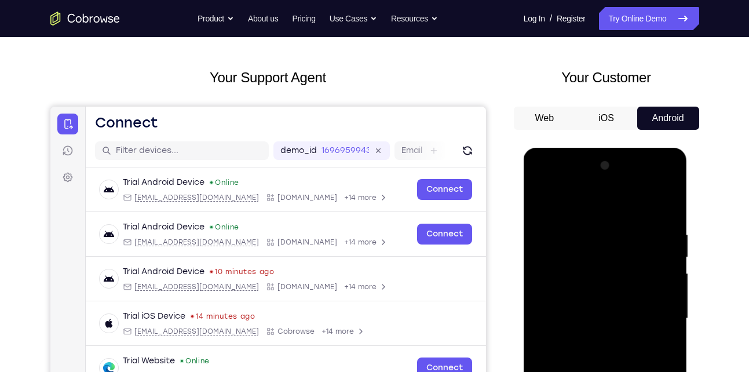
click at [579, 257] on div at bounding box center [606, 318] width 146 height 325
click at [586, 253] on div at bounding box center [606, 318] width 146 height 325
click at [581, 258] on div at bounding box center [606, 318] width 146 height 325
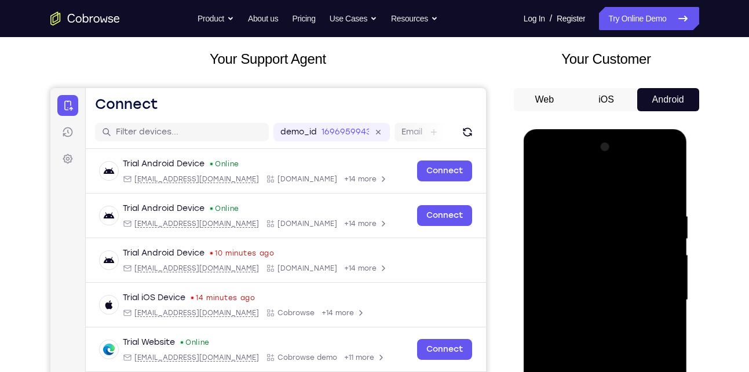
scroll to position [63, 0]
click at [572, 236] on div at bounding box center [606, 299] width 146 height 325
click at [574, 235] on div at bounding box center [606, 299] width 146 height 325
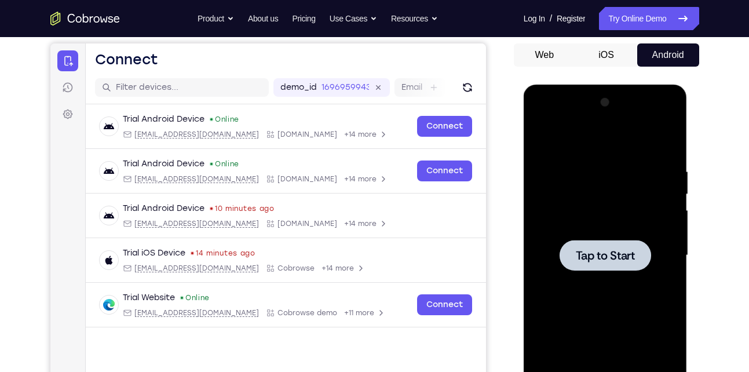
scroll to position [124, 0]
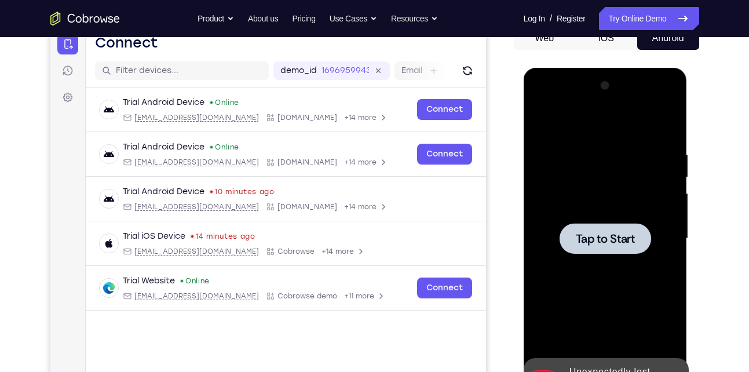
click at [582, 238] on span "Tap to Start" at bounding box center [605, 239] width 59 height 12
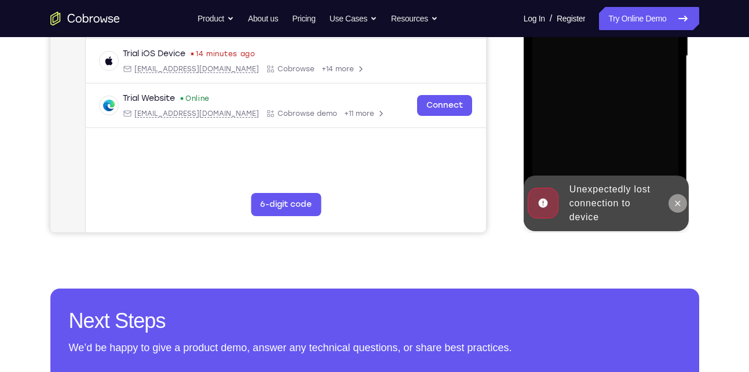
click at [675, 206] on icon at bounding box center [677, 203] width 9 height 9
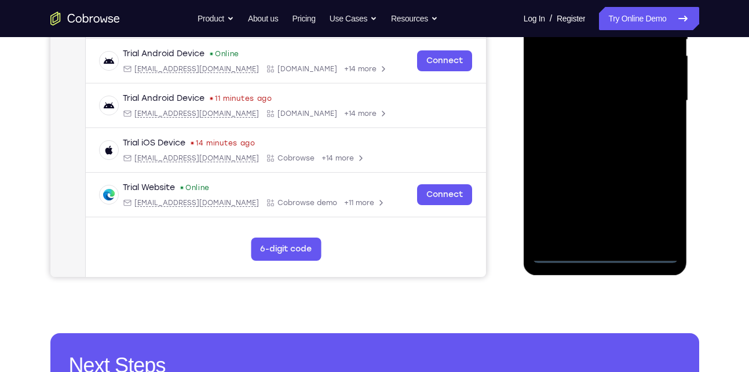
scroll to position [264, 0]
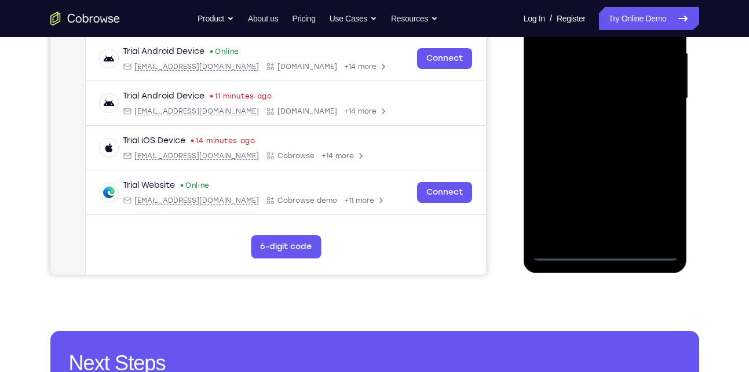
click at [604, 250] on div at bounding box center [606, 98] width 146 height 325
click at [603, 232] on div at bounding box center [606, 98] width 146 height 325
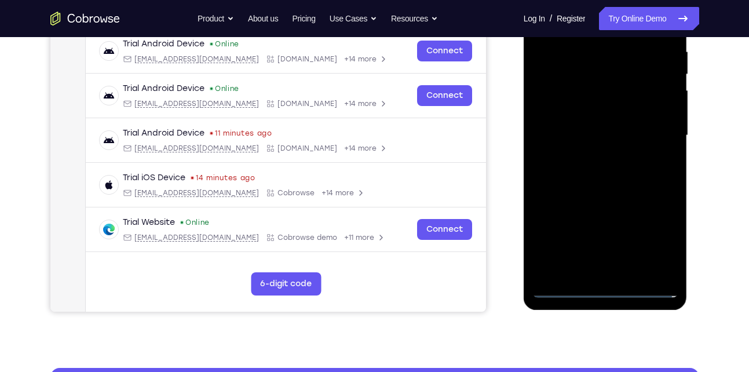
scroll to position [234, 0]
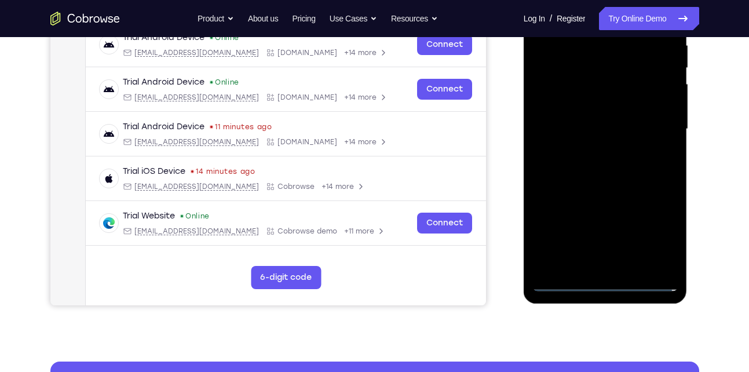
click at [659, 229] on div at bounding box center [606, 129] width 146 height 325
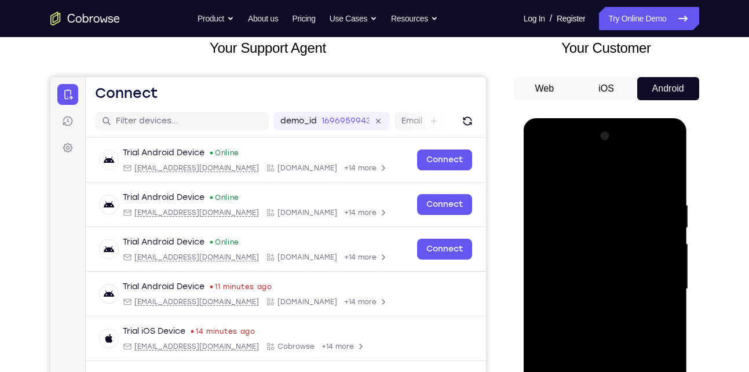
scroll to position [73, 0]
click at [578, 170] on div at bounding box center [606, 289] width 146 height 325
click at [588, 222] on div at bounding box center [606, 289] width 146 height 325
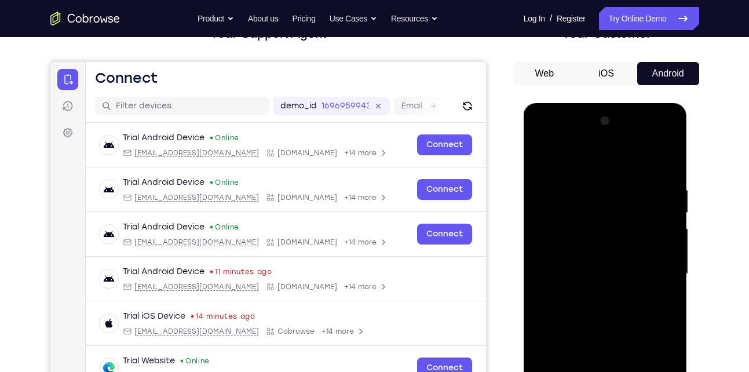
click at [553, 248] on div at bounding box center [606, 274] width 146 height 325
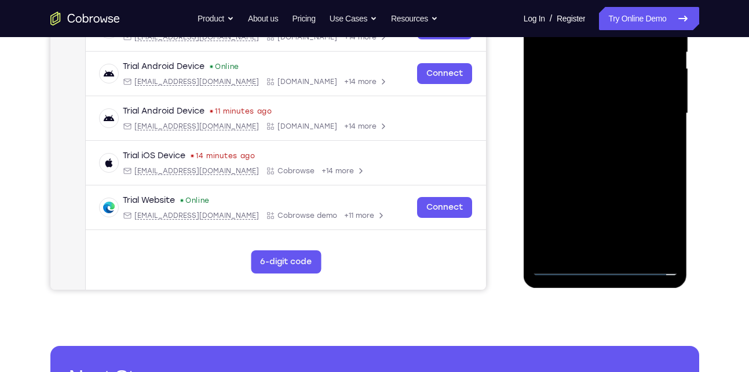
scroll to position [250, 0]
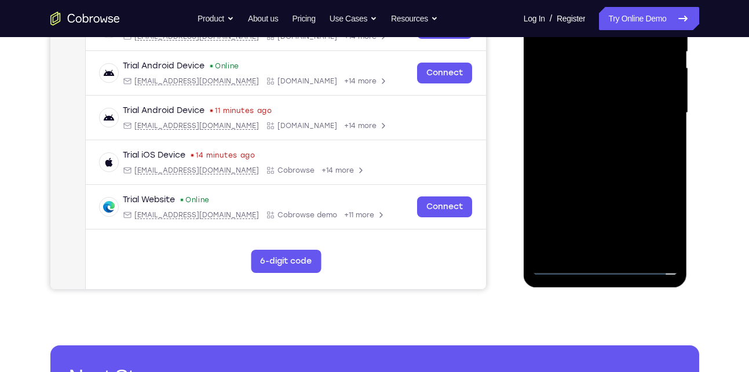
drag, startPoint x: 588, startPoint y: 85, endPoint x: 585, endPoint y: 169, distance: 84.1
click at [585, 169] on div at bounding box center [606, 113] width 146 height 325
drag, startPoint x: 597, startPoint y: 218, endPoint x: 595, endPoint y: 169, distance: 49.3
click at [595, 169] on div at bounding box center [606, 113] width 146 height 325
drag, startPoint x: 587, startPoint y: 205, endPoint x: 609, endPoint y: 206, distance: 22.1
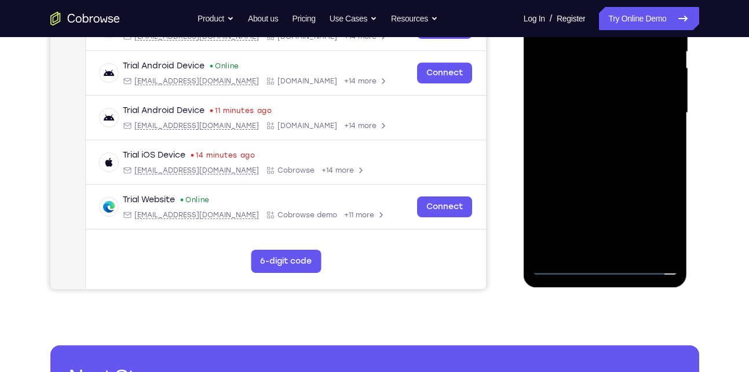
click at [609, 206] on div at bounding box center [606, 113] width 146 height 325
drag, startPoint x: 609, startPoint y: 206, endPoint x: 617, endPoint y: 173, distance: 34.0
click at [617, 173] on div at bounding box center [606, 113] width 146 height 325
drag, startPoint x: 604, startPoint y: 236, endPoint x: 612, endPoint y: 199, distance: 38.0
click at [612, 199] on div at bounding box center [606, 113] width 146 height 325
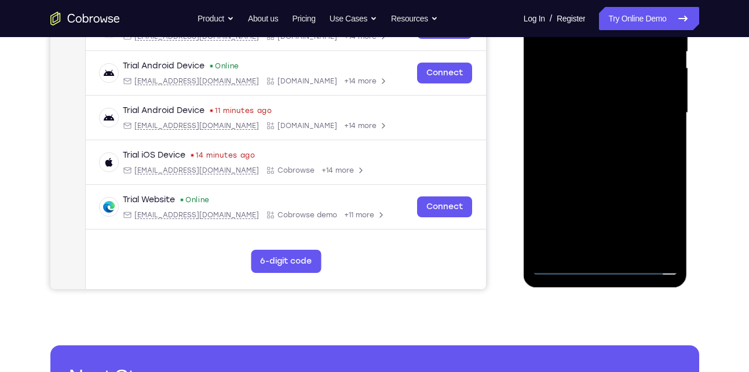
drag, startPoint x: 596, startPoint y: 238, endPoint x: 610, endPoint y: 170, distance: 69.1
click at [610, 170] on div at bounding box center [606, 113] width 146 height 325
drag, startPoint x: 595, startPoint y: 232, endPoint x: 602, endPoint y: 177, distance: 54.9
click at [602, 177] on div at bounding box center [606, 113] width 146 height 325
drag, startPoint x: 588, startPoint y: 190, endPoint x: 624, endPoint y: 191, distance: 35.4
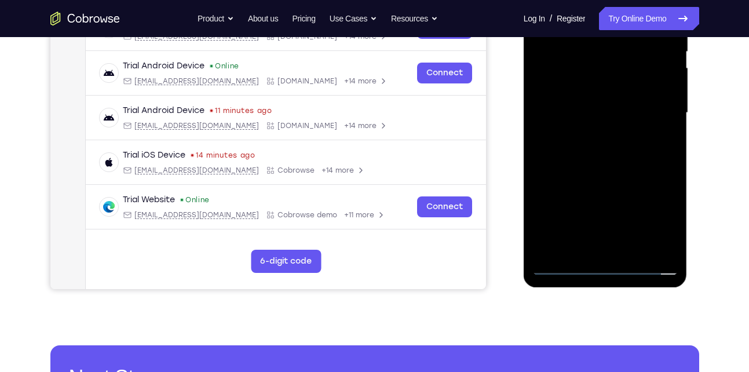
click at [624, 191] on div at bounding box center [606, 113] width 146 height 325
drag, startPoint x: 584, startPoint y: 210, endPoint x: 587, endPoint y: 190, distance: 21.1
click at [587, 190] on div at bounding box center [606, 113] width 146 height 325
drag, startPoint x: 587, startPoint y: 216, endPoint x: 580, endPoint y: 210, distance: 9.5
click at [580, 210] on div at bounding box center [606, 113] width 146 height 325
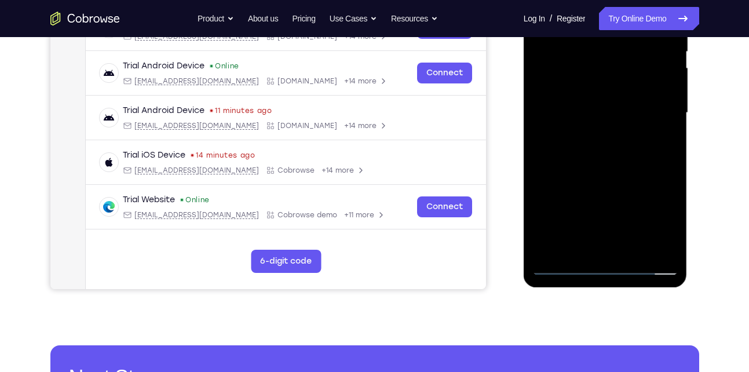
drag, startPoint x: 578, startPoint y: 242, endPoint x: 589, endPoint y: 221, distance: 23.4
click at [589, 221] on div at bounding box center [606, 113] width 146 height 325
drag, startPoint x: 589, startPoint y: 221, endPoint x: 601, endPoint y: 184, distance: 39.4
click at [601, 184] on div at bounding box center [606, 113] width 146 height 325
drag, startPoint x: 596, startPoint y: 216, endPoint x: 602, endPoint y: 181, distance: 35.9
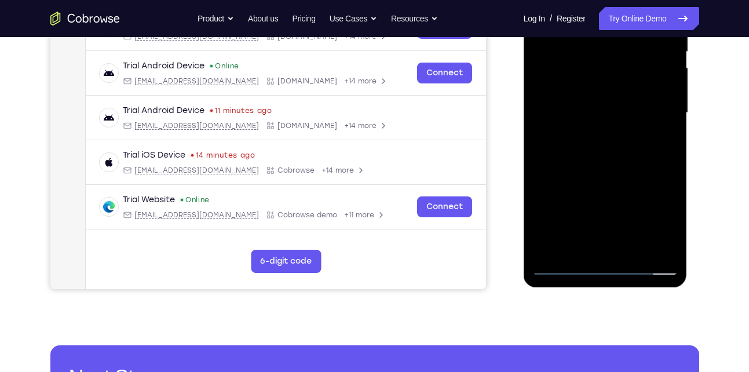
click at [602, 181] on div at bounding box center [606, 113] width 146 height 325
click at [589, 223] on div at bounding box center [606, 113] width 146 height 325
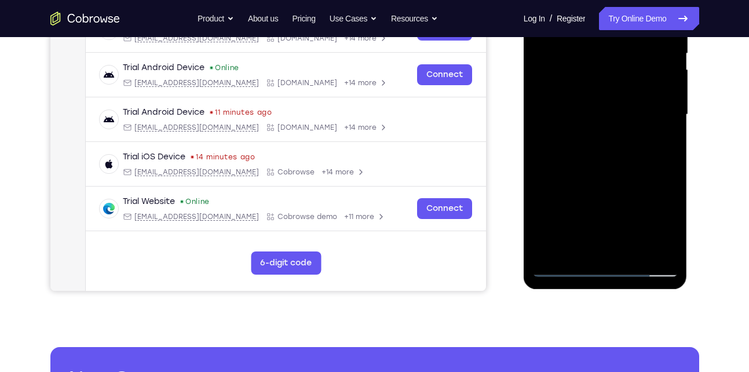
scroll to position [246, 0]
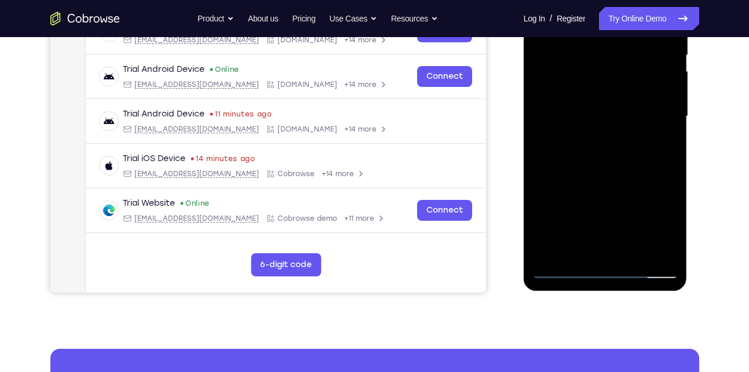
click at [591, 227] on div at bounding box center [606, 116] width 146 height 325
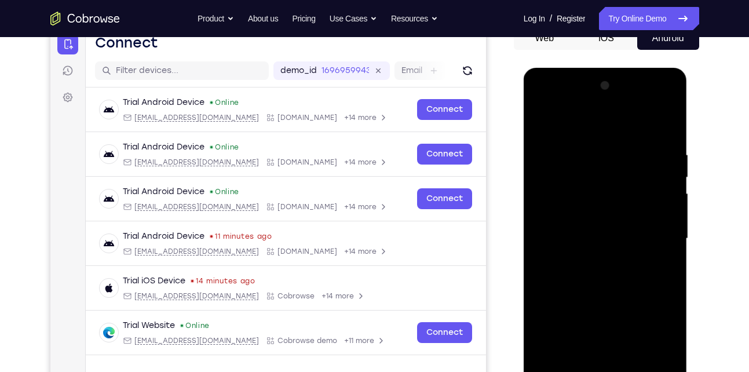
scroll to position [162, 0]
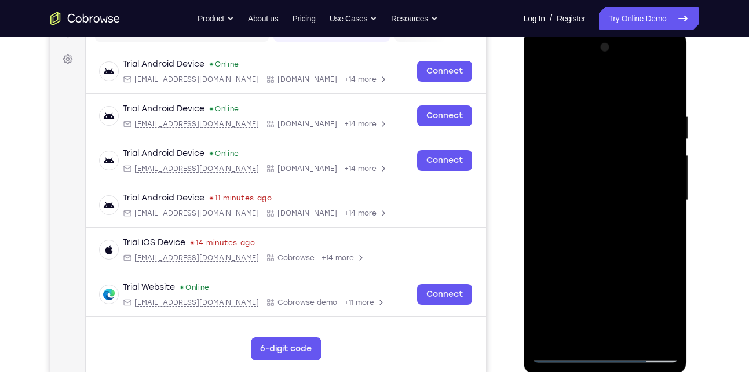
click at [600, 220] on div at bounding box center [606, 200] width 146 height 325
click at [660, 253] on div at bounding box center [606, 200] width 146 height 325
click at [556, 247] on div at bounding box center [606, 200] width 146 height 325
click at [558, 253] on div at bounding box center [606, 200] width 146 height 325
click at [560, 253] on div at bounding box center [606, 200] width 146 height 325
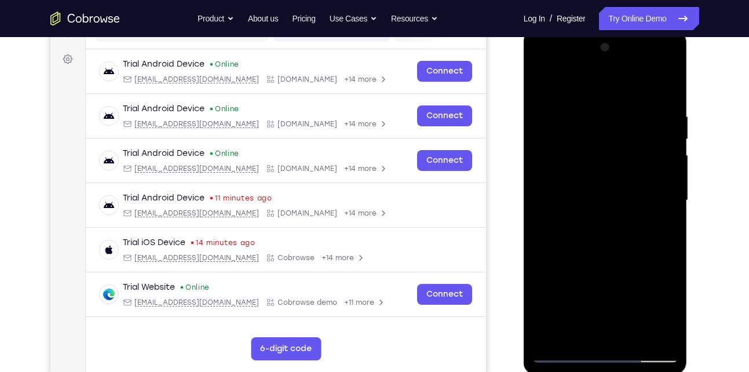
click at [563, 253] on div at bounding box center [606, 200] width 146 height 325
click at [566, 252] on div at bounding box center [606, 200] width 146 height 325
click at [567, 253] on div at bounding box center [606, 200] width 146 height 325
click at [571, 253] on div at bounding box center [606, 200] width 146 height 325
click at [574, 253] on div at bounding box center [606, 200] width 146 height 325
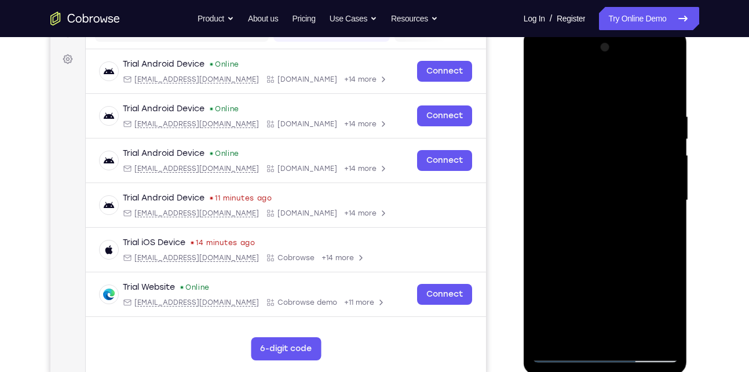
click at [577, 252] on div at bounding box center [606, 200] width 146 height 325
click at [577, 253] on div at bounding box center [606, 200] width 146 height 325
click at [576, 254] on div at bounding box center [606, 200] width 146 height 325
click at [574, 253] on div at bounding box center [606, 200] width 146 height 325
click at [604, 238] on div at bounding box center [606, 200] width 146 height 325
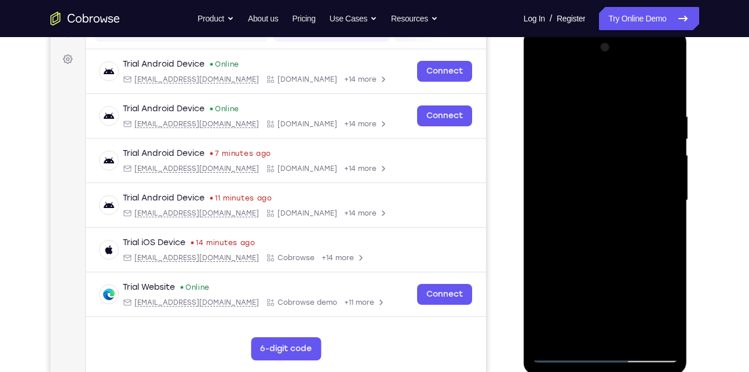
click at [580, 253] on div at bounding box center [606, 200] width 146 height 325
click at [582, 253] on div at bounding box center [606, 200] width 146 height 325
click at [586, 253] on div at bounding box center [606, 200] width 146 height 325
click at [591, 252] on div at bounding box center [606, 200] width 146 height 325
click at [595, 253] on div at bounding box center [606, 200] width 146 height 325
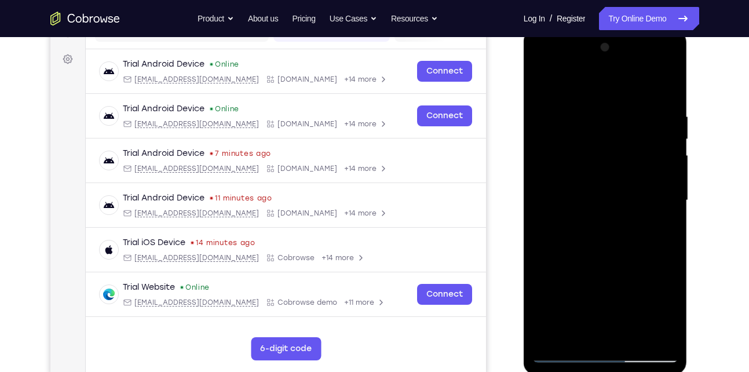
click at [600, 253] on div at bounding box center [606, 200] width 146 height 325
click at [607, 253] on div at bounding box center [606, 200] width 146 height 325
drag, startPoint x: 604, startPoint y: 224, endPoint x: 592, endPoint y: 155, distance: 70.0
click at [592, 155] on div at bounding box center [606, 200] width 146 height 325
drag, startPoint x: 607, startPoint y: 228, endPoint x: 602, endPoint y: 166, distance: 62.2
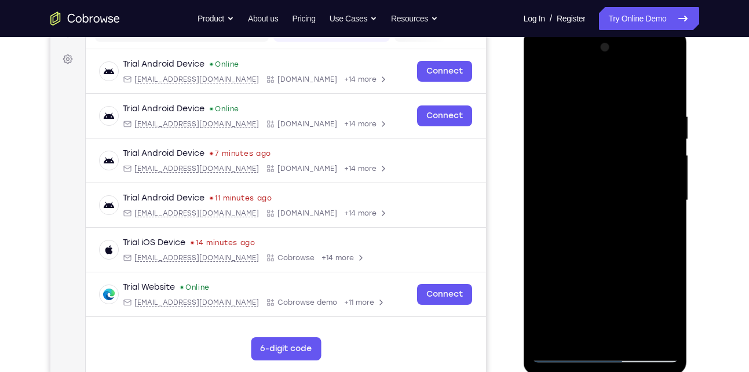
click at [602, 166] on div at bounding box center [606, 200] width 146 height 325
drag, startPoint x: 607, startPoint y: 249, endPoint x: 606, endPoint y: 184, distance: 65.5
click at [606, 184] on div at bounding box center [606, 200] width 146 height 325
drag, startPoint x: 599, startPoint y: 248, endPoint x: 600, endPoint y: 193, distance: 55.1
click at [600, 193] on div at bounding box center [606, 200] width 146 height 325
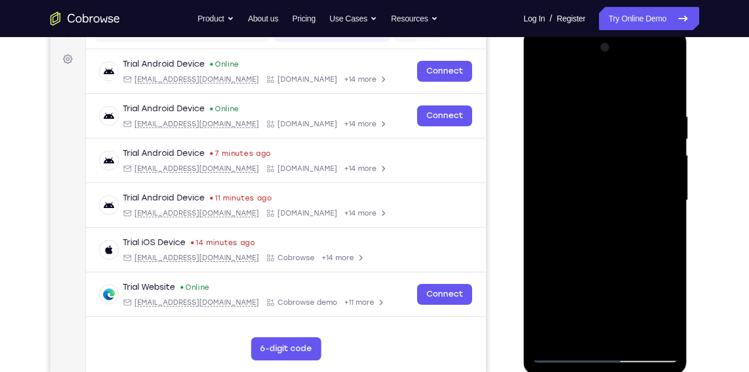
drag, startPoint x: 574, startPoint y: 218, endPoint x: 597, endPoint y: 220, distance: 23.8
click at [597, 220] on div at bounding box center [606, 200] width 146 height 325
drag, startPoint x: 590, startPoint y: 234, endPoint x: 589, endPoint y: 228, distance: 5.9
click at [589, 228] on div at bounding box center [606, 200] width 146 height 325
drag, startPoint x: 634, startPoint y: 210, endPoint x: 604, endPoint y: 214, distance: 29.9
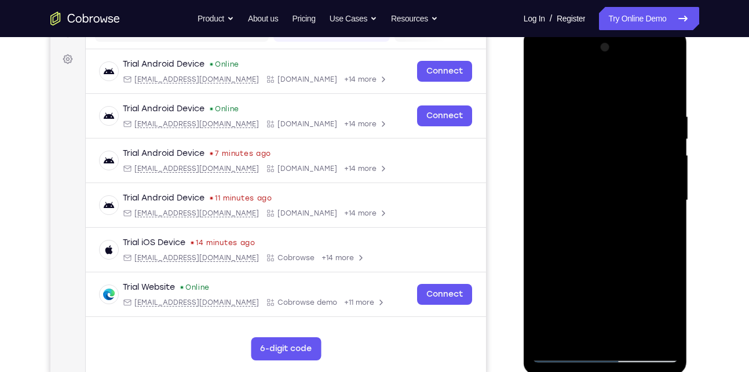
click at [604, 214] on div at bounding box center [606, 200] width 146 height 325
drag, startPoint x: 609, startPoint y: 246, endPoint x: 627, endPoint y: 174, distance: 74.8
click at [627, 174] on div at bounding box center [606, 200] width 146 height 325
drag, startPoint x: 615, startPoint y: 250, endPoint x: 618, endPoint y: 183, distance: 67.3
click at [618, 183] on div at bounding box center [606, 200] width 146 height 325
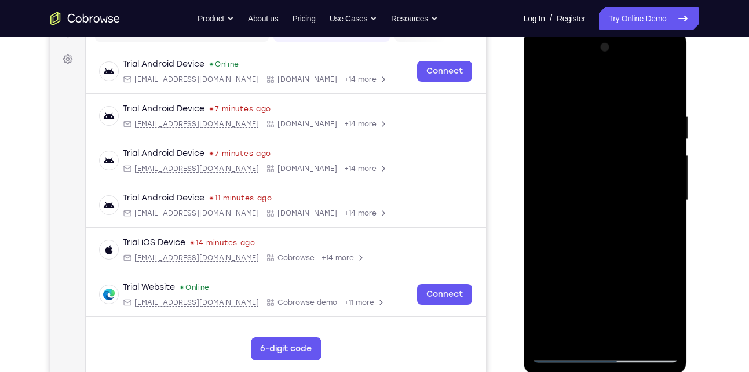
drag, startPoint x: 611, startPoint y: 253, endPoint x: 613, endPoint y: 200, distance: 52.8
click at [613, 200] on div at bounding box center [606, 200] width 146 height 325
drag, startPoint x: 633, startPoint y: 220, endPoint x: 595, endPoint y: 225, distance: 38.5
click at [595, 225] on div at bounding box center [606, 200] width 146 height 325
drag, startPoint x: 584, startPoint y: 220, endPoint x: 602, endPoint y: 223, distance: 18.1
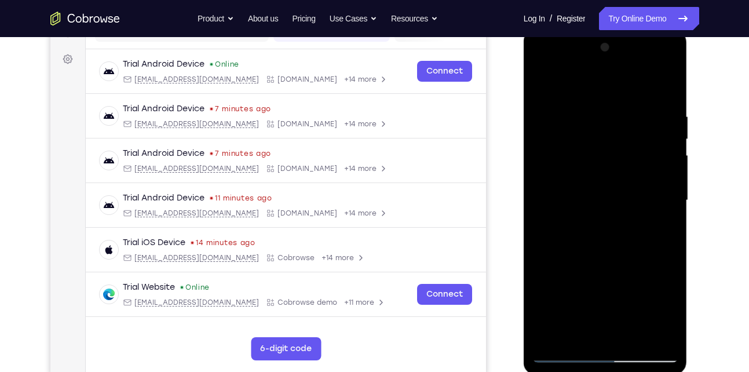
click at [602, 223] on div at bounding box center [606, 200] width 146 height 325
drag, startPoint x: 602, startPoint y: 223, endPoint x: 601, endPoint y: 193, distance: 29.6
click at [601, 193] on div at bounding box center [606, 200] width 146 height 325
drag, startPoint x: 631, startPoint y: 240, endPoint x: 595, endPoint y: 243, distance: 36.1
click at [595, 243] on div at bounding box center [606, 200] width 146 height 325
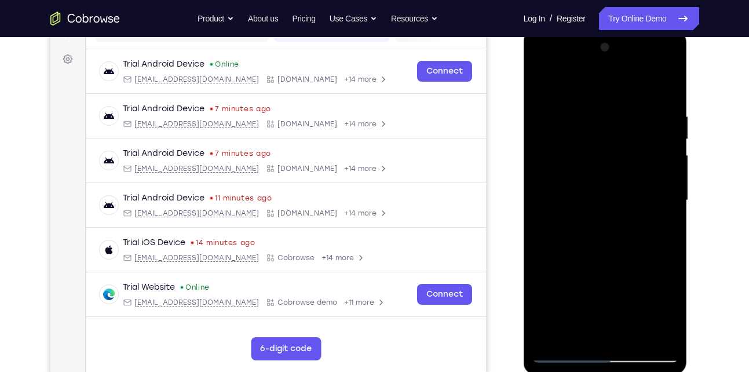
drag, startPoint x: 578, startPoint y: 252, endPoint x: 608, endPoint y: 251, distance: 29.6
click at [608, 251] on div at bounding box center [606, 200] width 146 height 325
click at [614, 250] on div at bounding box center [606, 200] width 146 height 325
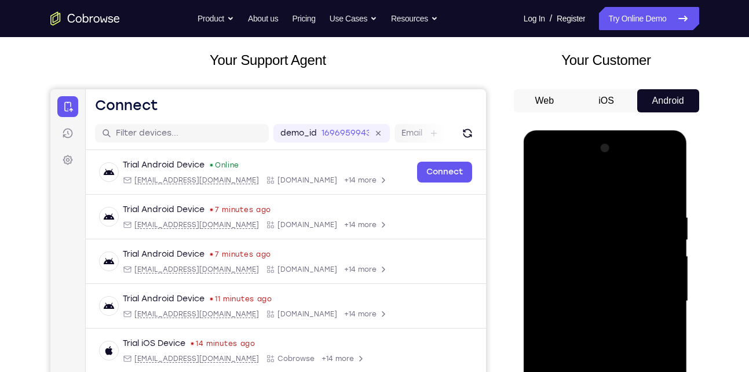
scroll to position [60, 0]
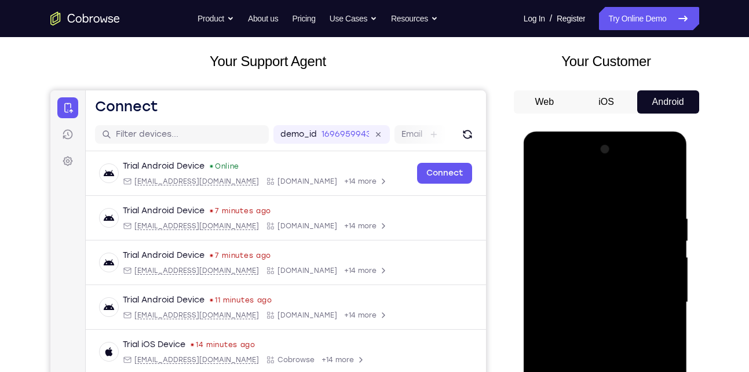
click at [651, 180] on div at bounding box center [606, 302] width 146 height 325
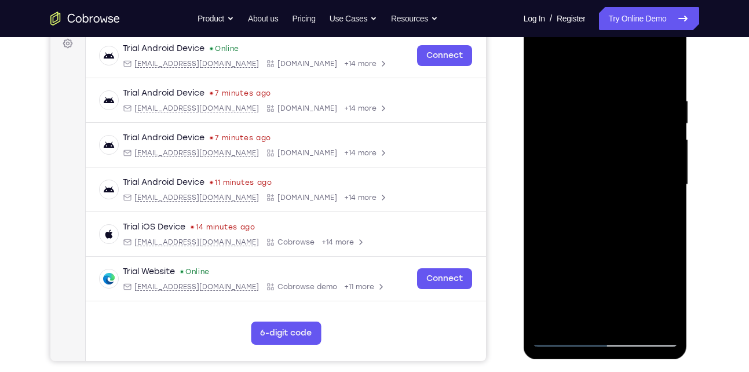
scroll to position [179, 0]
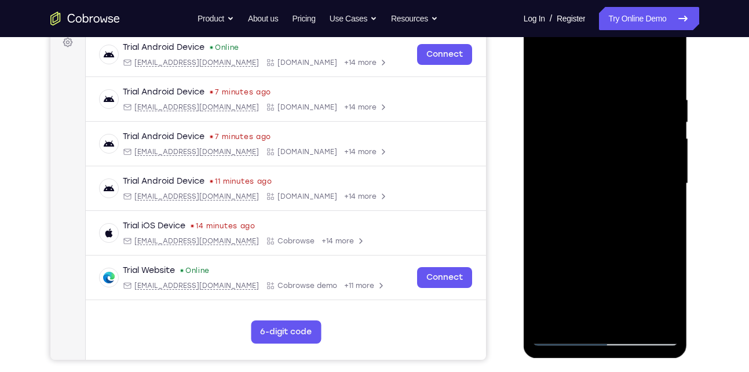
click at [600, 199] on div at bounding box center [606, 183] width 146 height 325
click at [564, 236] on div at bounding box center [606, 183] width 146 height 325
click at [564, 237] on div at bounding box center [606, 183] width 146 height 325
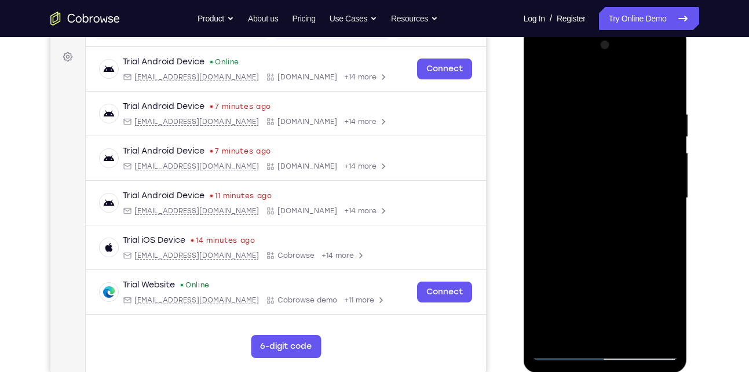
scroll to position [162, 0]
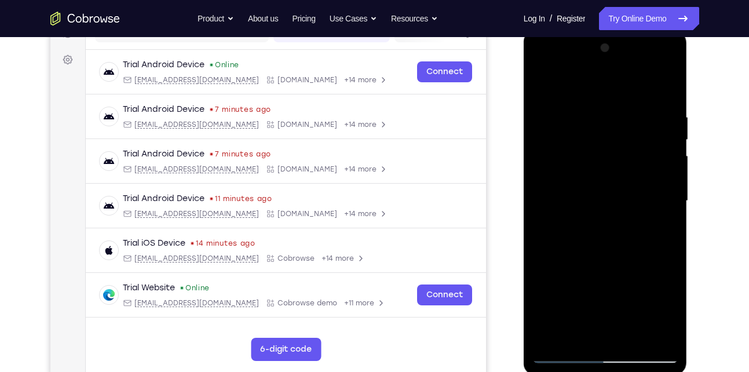
click at [570, 253] on div at bounding box center [606, 201] width 146 height 325
click at [576, 254] on div at bounding box center [606, 201] width 146 height 325
click at [581, 254] on div at bounding box center [606, 201] width 146 height 325
click at [584, 254] on div at bounding box center [606, 201] width 146 height 325
click at [590, 254] on div at bounding box center [606, 201] width 146 height 325
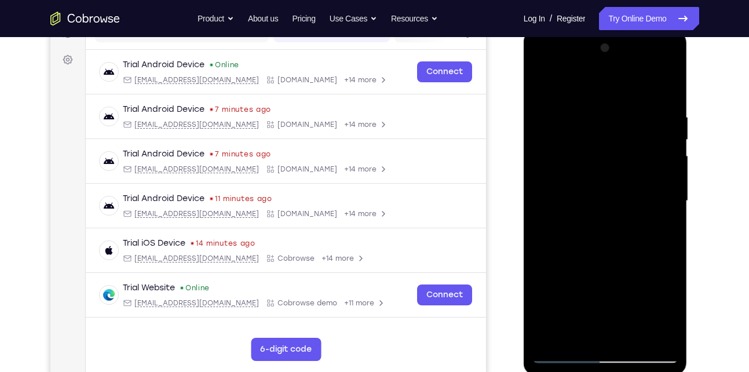
click at [593, 253] on div at bounding box center [606, 201] width 146 height 325
click at [591, 254] on div at bounding box center [606, 201] width 146 height 325
click at [589, 254] on div at bounding box center [606, 201] width 146 height 325
click at [593, 254] on div at bounding box center [606, 201] width 146 height 325
click at [595, 254] on div at bounding box center [606, 201] width 146 height 325
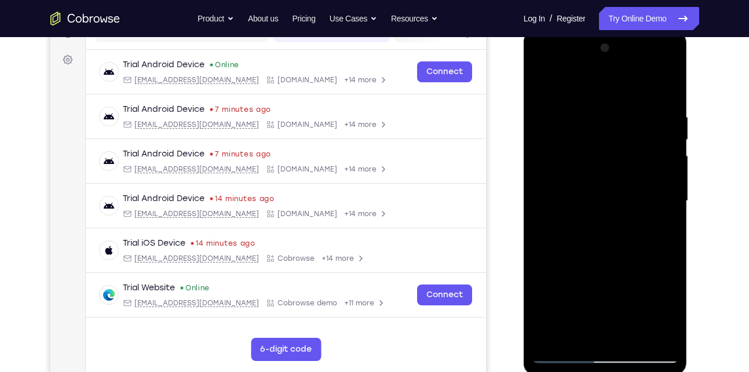
click at [596, 254] on div at bounding box center [606, 201] width 146 height 325
click at [599, 253] on div at bounding box center [606, 201] width 146 height 325
click at [600, 253] on div at bounding box center [606, 201] width 146 height 325
drag, startPoint x: 607, startPoint y: 238, endPoint x: 609, endPoint y: 203, distance: 34.8
click at [609, 203] on div at bounding box center [606, 201] width 146 height 325
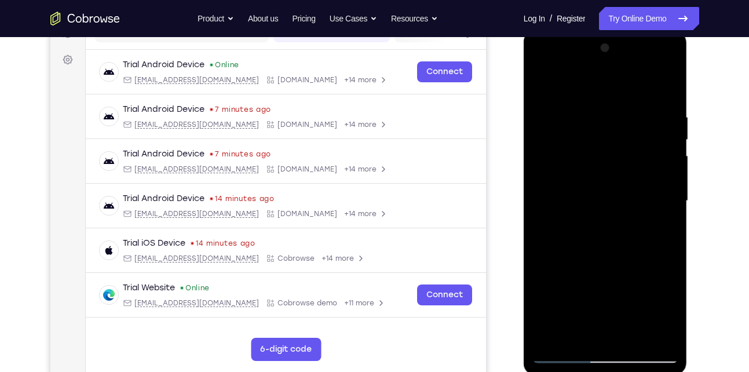
drag, startPoint x: 612, startPoint y: 260, endPoint x: 615, endPoint y: 184, distance: 76.0
click at [615, 184] on div at bounding box center [606, 201] width 146 height 325
drag, startPoint x: 610, startPoint y: 231, endPoint x: 614, endPoint y: 173, distance: 57.5
click at [614, 173] on div at bounding box center [606, 201] width 146 height 325
drag, startPoint x: 636, startPoint y: 243, endPoint x: 611, endPoint y: 243, distance: 25.5
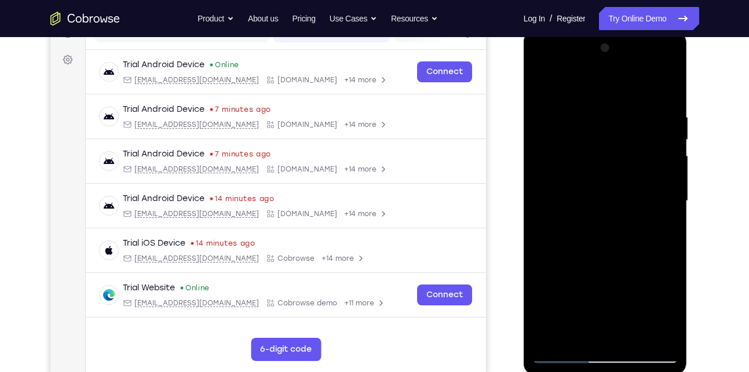
click at [611, 243] on div at bounding box center [606, 201] width 146 height 325
drag, startPoint x: 633, startPoint y: 247, endPoint x: 633, endPoint y: 219, distance: 28.4
click at [633, 219] on div at bounding box center [606, 201] width 146 height 325
drag, startPoint x: 633, startPoint y: 219, endPoint x: 632, endPoint y: 193, distance: 26.1
click at [632, 193] on div at bounding box center [606, 201] width 146 height 325
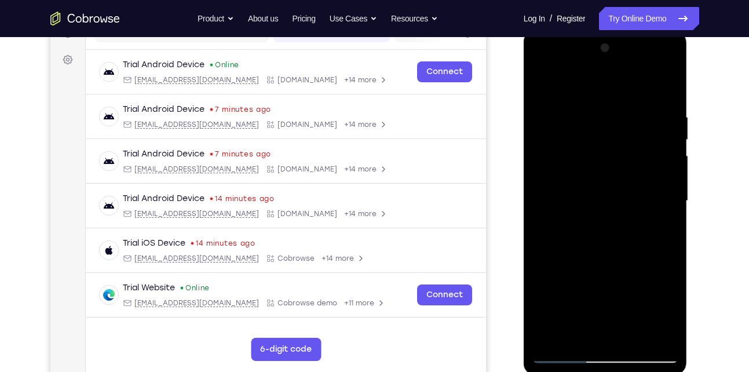
drag, startPoint x: 587, startPoint y: 247, endPoint x: 610, endPoint y: 252, distance: 23.0
click at [610, 252] on div at bounding box center [606, 201] width 146 height 325
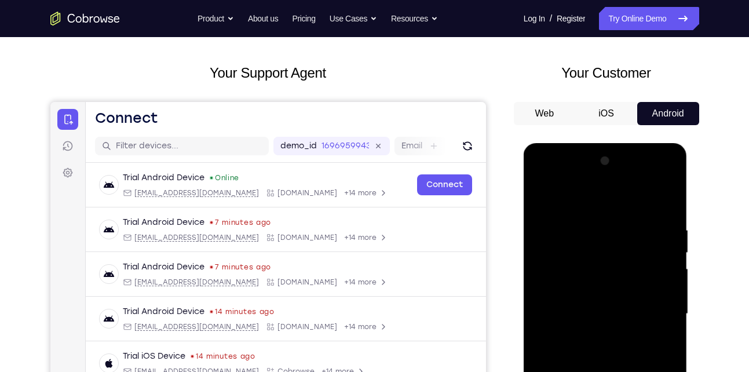
scroll to position [48, 0]
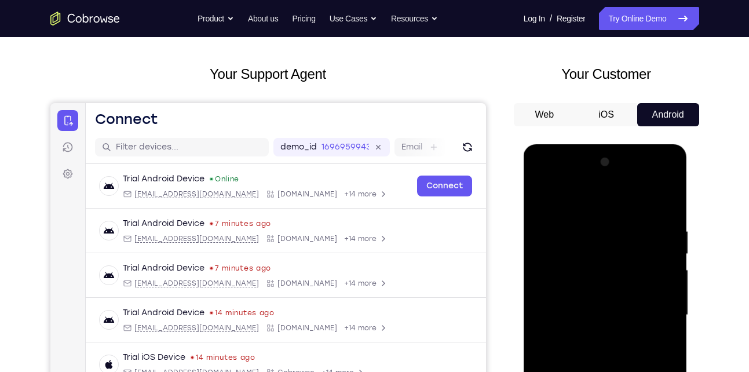
drag, startPoint x: 581, startPoint y: 207, endPoint x: 633, endPoint y: 294, distance: 101.4
click at [633, 294] on div at bounding box center [606, 315] width 146 height 325
drag, startPoint x: 626, startPoint y: 235, endPoint x: 643, endPoint y: 283, distance: 50.2
click at [643, 283] on div at bounding box center [606, 315] width 146 height 325
drag, startPoint x: 614, startPoint y: 213, endPoint x: 622, endPoint y: 240, distance: 28.3
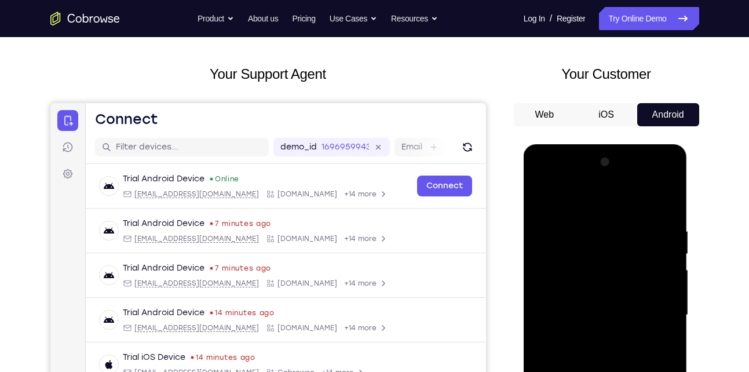
click at [622, 240] on div at bounding box center [606, 315] width 146 height 325
drag, startPoint x: 595, startPoint y: 223, endPoint x: 602, endPoint y: 239, distance: 17.4
click at [602, 239] on div at bounding box center [606, 315] width 146 height 325
drag, startPoint x: 632, startPoint y: 209, endPoint x: 641, endPoint y: 244, distance: 36.0
click at [641, 244] on div at bounding box center [606, 315] width 146 height 325
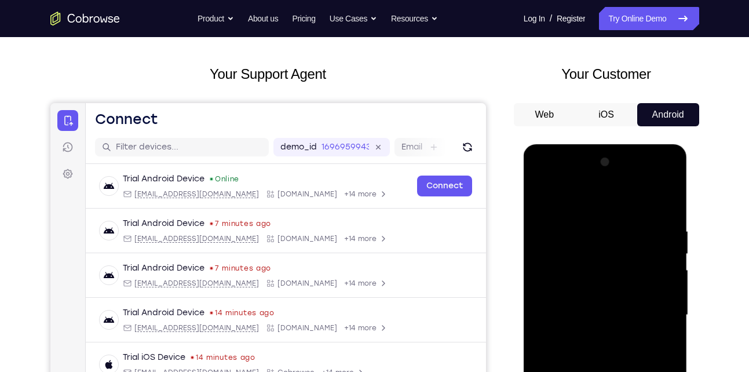
click at [669, 195] on div at bounding box center [606, 315] width 146 height 325
click at [570, 249] on div at bounding box center [606, 315] width 146 height 325
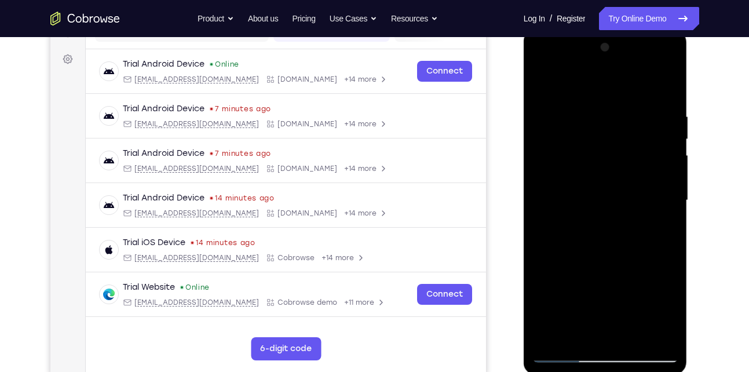
scroll to position [163, 0]
drag, startPoint x: 575, startPoint y: 233, endPoint x: 617, endPoint y: 233, distance: 42.3
click at [617, 233] on div at bounding box center [606, 200] width 146 height 325
drag, startPoint x: 617, startPoint y: 233, endPoint x: 616, endPoint y: 205, distance: 27.8
click at [616, 205] on div at bounding box center [606, 200] width 146 height 325
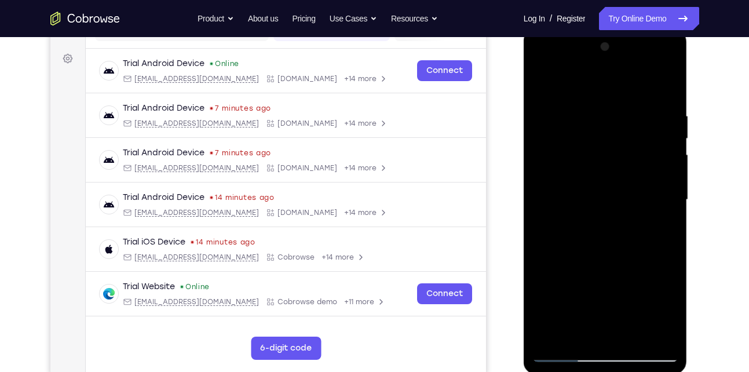
click at [676, 234] on div at bounding box center [606, 200] width 146 height 325
drag, startPoint x: 605, startPoint y: 230, endPoint x: 600, endPoint y: 195, distance: 35.7
click at [600, 195] on div at bounding box center [606, 200] width 146 height 325
drag, startPoint x: 607, startPoint y: 211, endPoint x: 605, endPoint y: 196, distance: 14.7
click at [605, 196] on div at bounding box center [606, 200] width 146 height 325
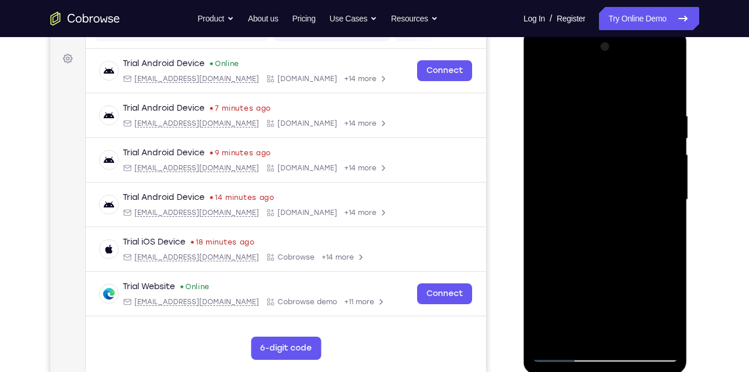
click at [600, 186] on div at bounding box center [606, 200] width 146 height 325
click at [601, 219] on div at bounding box center [606, 200] width 146 height 325
click at [557, 253] on div at bounding box center [606, 200] width 146 height 325
click at [558, 252] on div at bounding box center [606, 200] width 146 height 325
click at [559, 252] on div at bounding box center [606, 200] width 146 height 325
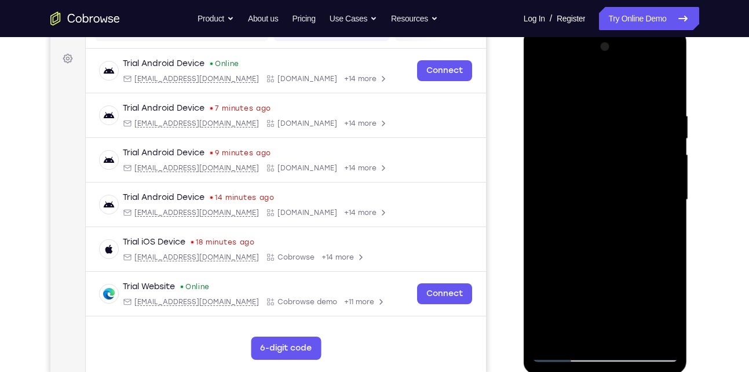
click at [563, 252] on div at bounding box center [606, 200] width 146 height 325
click at [567, 253] on div at bounding box center [606, 200] width 146 height 325
click at [566, 253] on div at bounding box center [606, 200] width 146 height 325
click at [563, 253] on div at bounding box center [606, 200] width 146 height 325
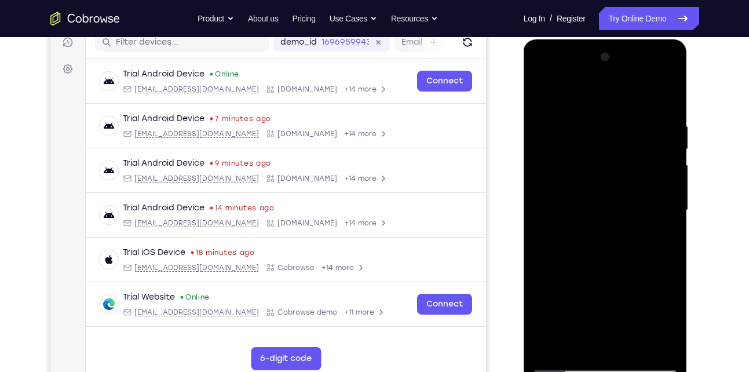
scroll to position [152, 0]
